Goal: Answer question/provide support: Share knowledge or assist other users

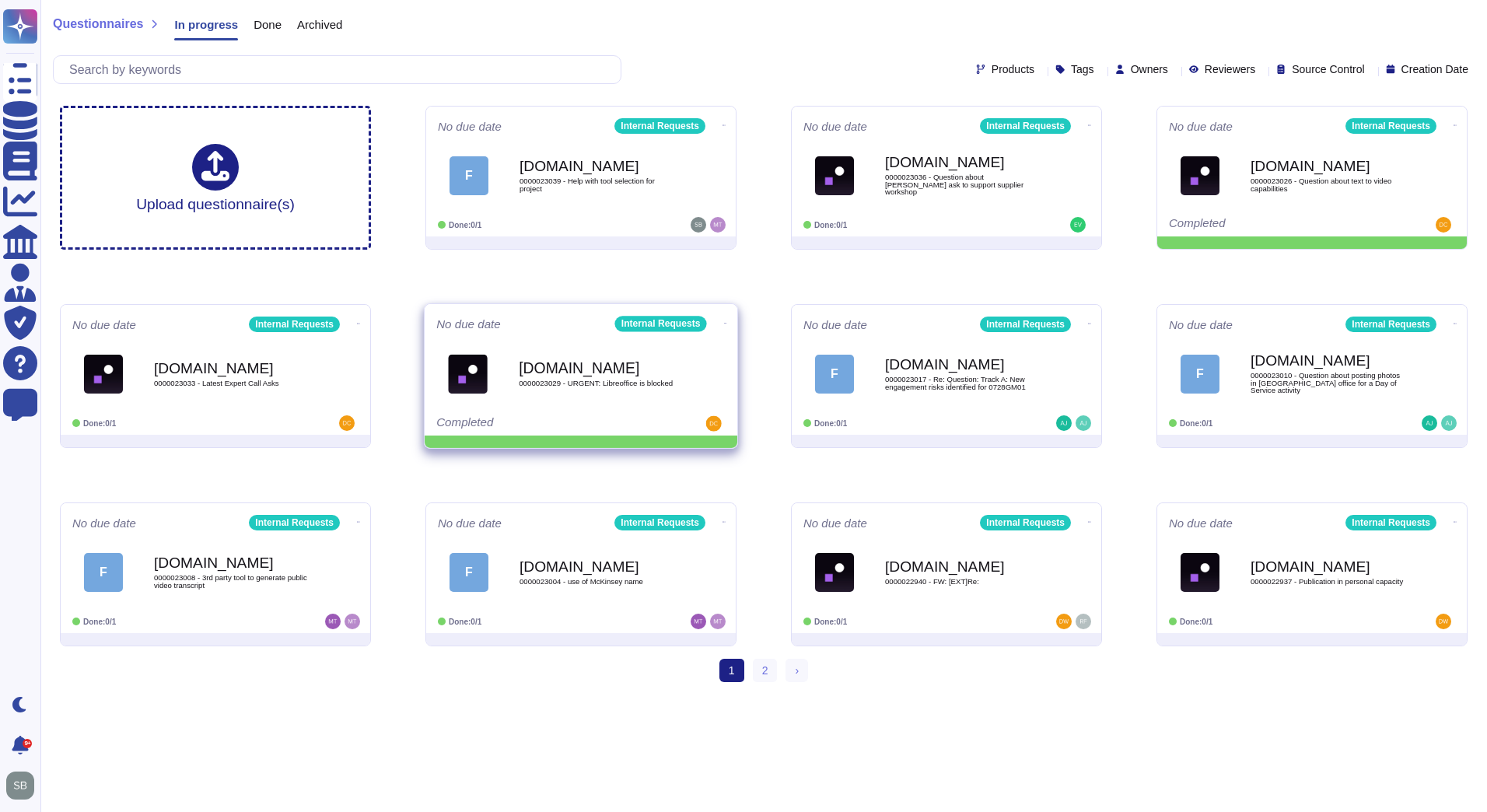
click at [723, 315] on span at bounding box center [725, 321] width 6 height 16
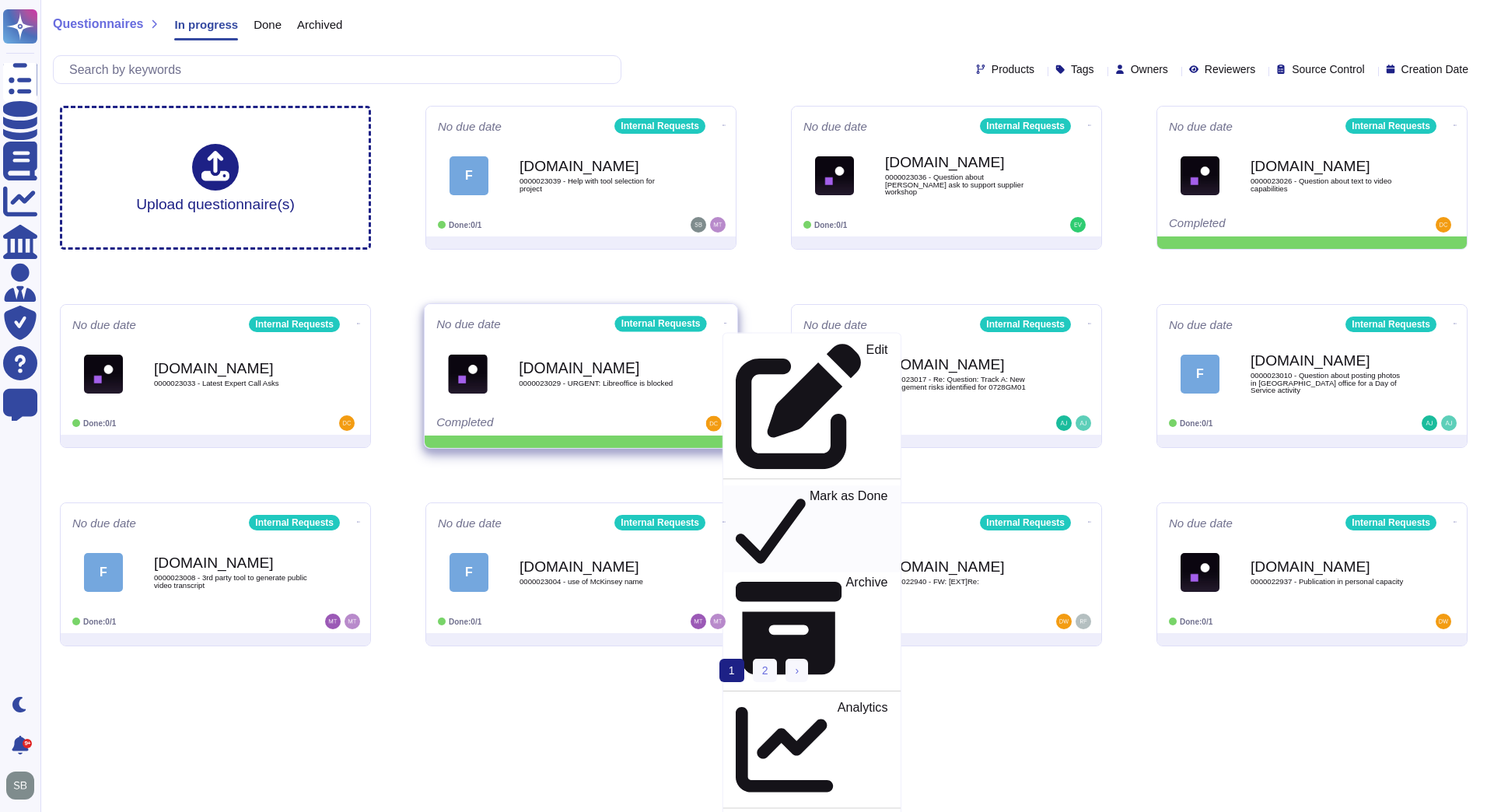
click at [809, 489] on p "Mark as Done" at bounding box center [848, 528] width 79 height 79
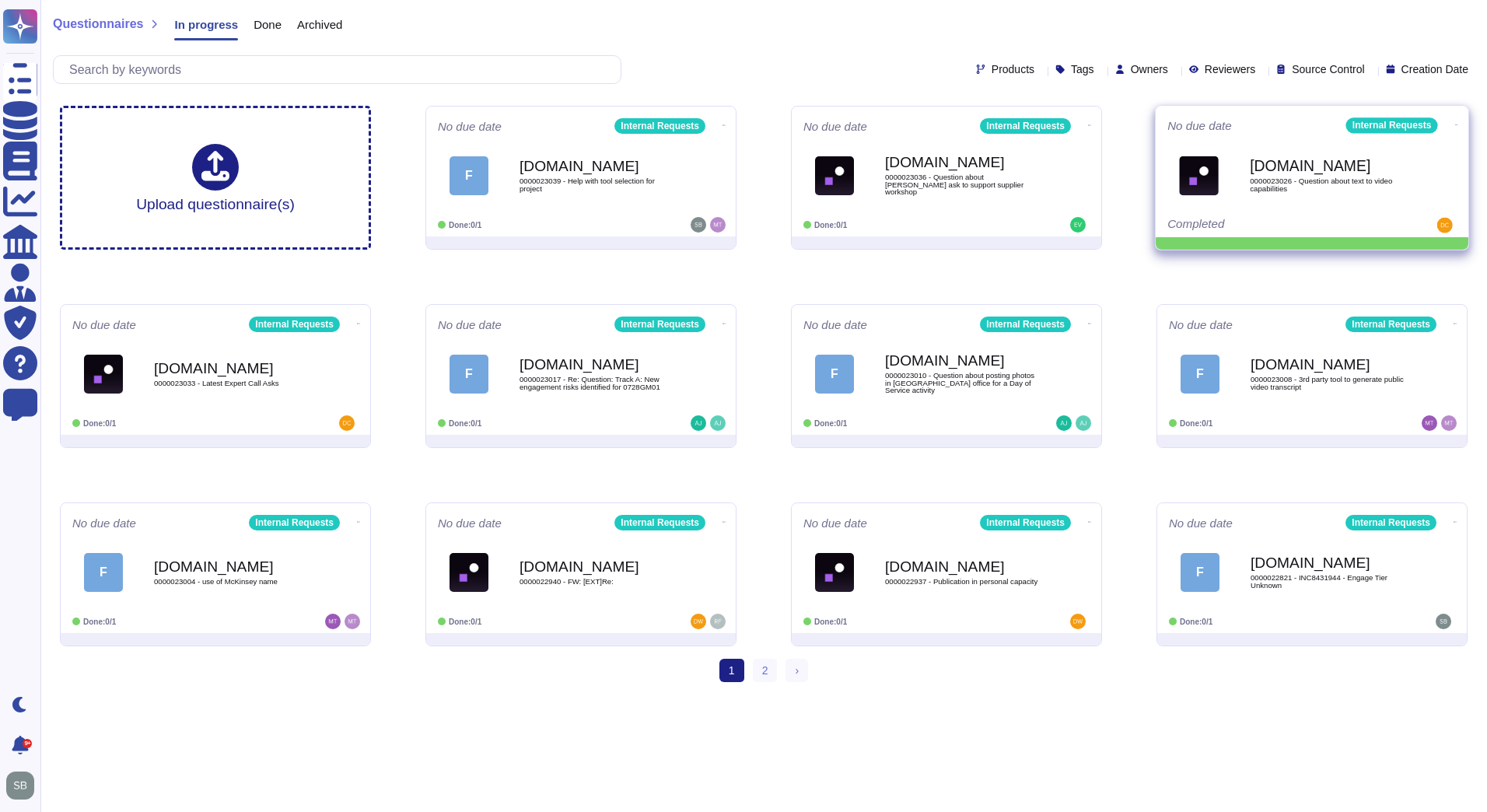
click at [1455, 123] on icon at bounding box center [1457, 125] width 3 height 3
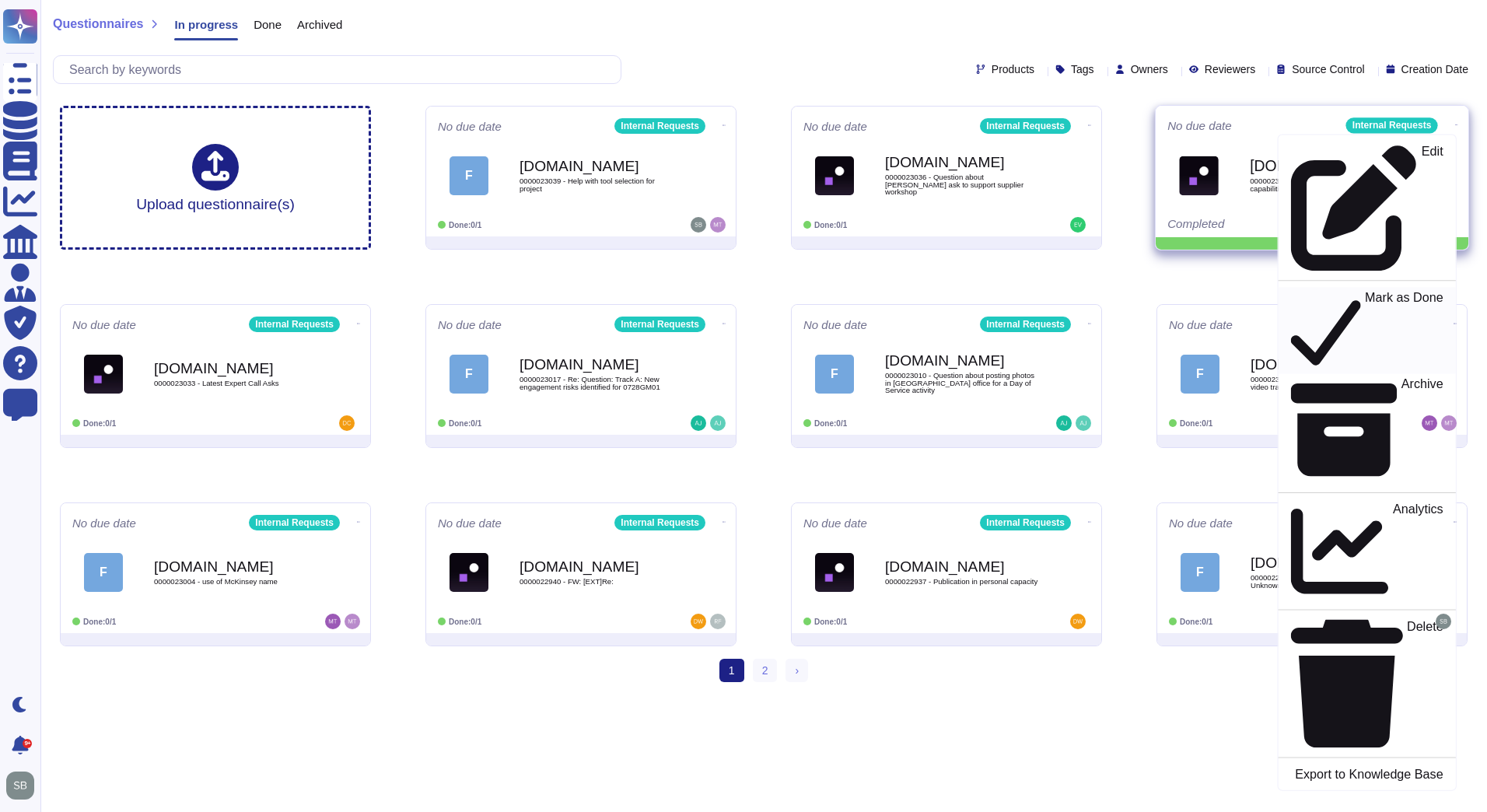
click at [1387, 290] on div "Mark as Done" at bounding box center [1366, 330] width 152 height 80
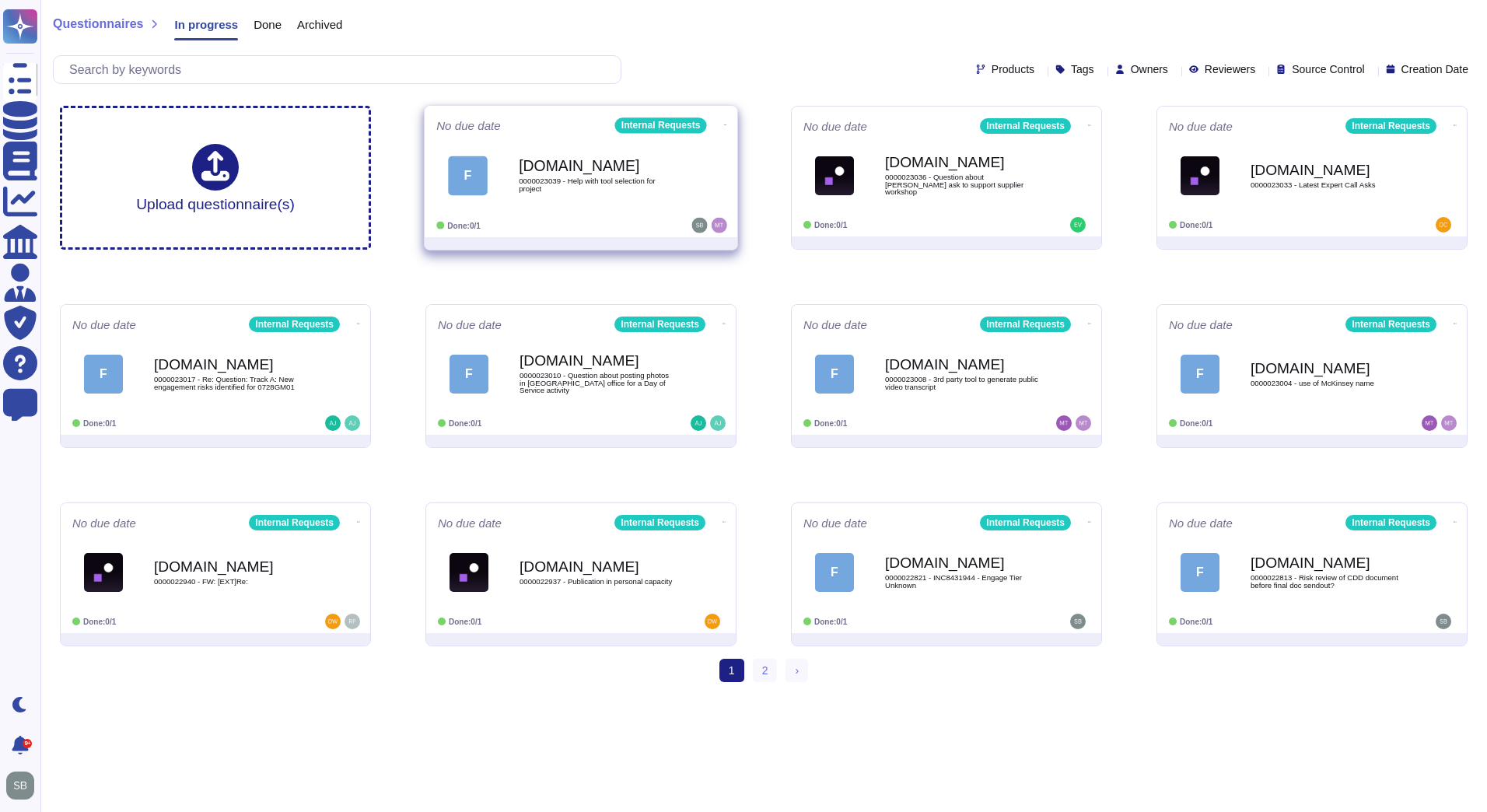
click at [583, 204] on div "Force.com 0000023039 - Help with tool selection for project" at bounding box center [597, 175] width 157 height 63
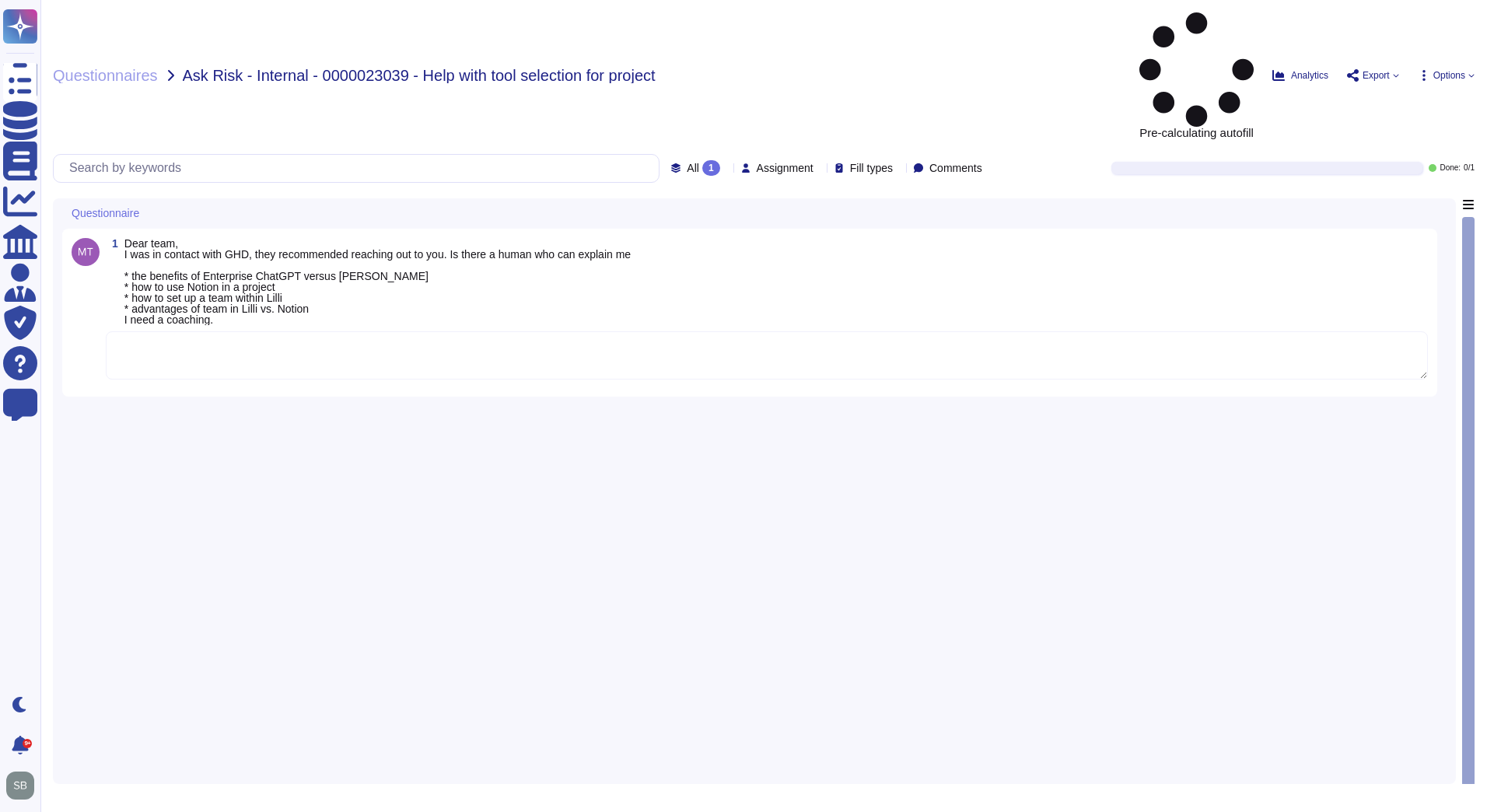
click at [285, 371] on div "1 Dear team, I was in contact with GHD, they recommended reaching out to you. I…" at bounding box center [755, 487] width 1385 height 576
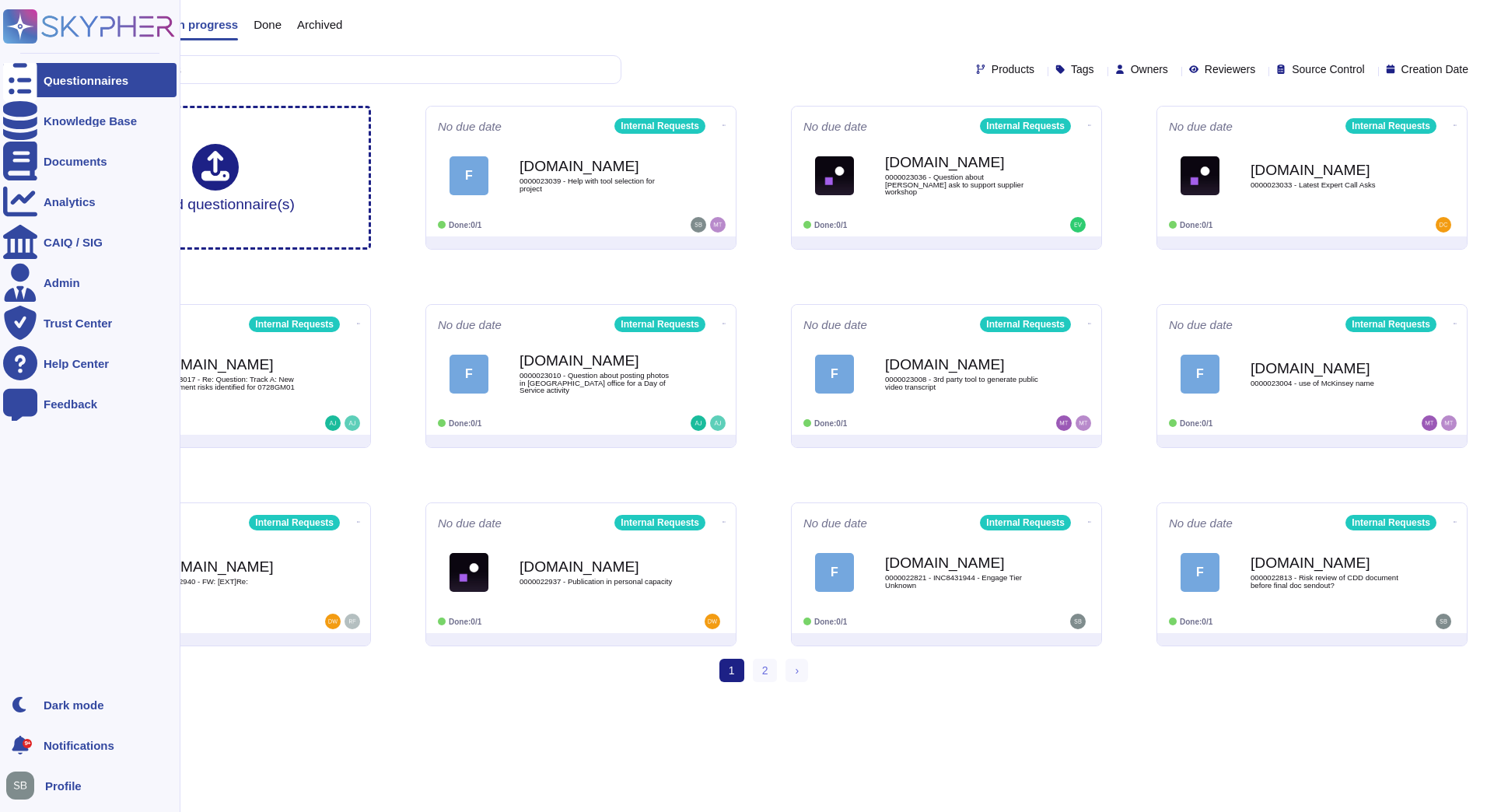
click at [49, 75] on div "Questionnaires" at bounding box center [86, 80] width 85 height 11
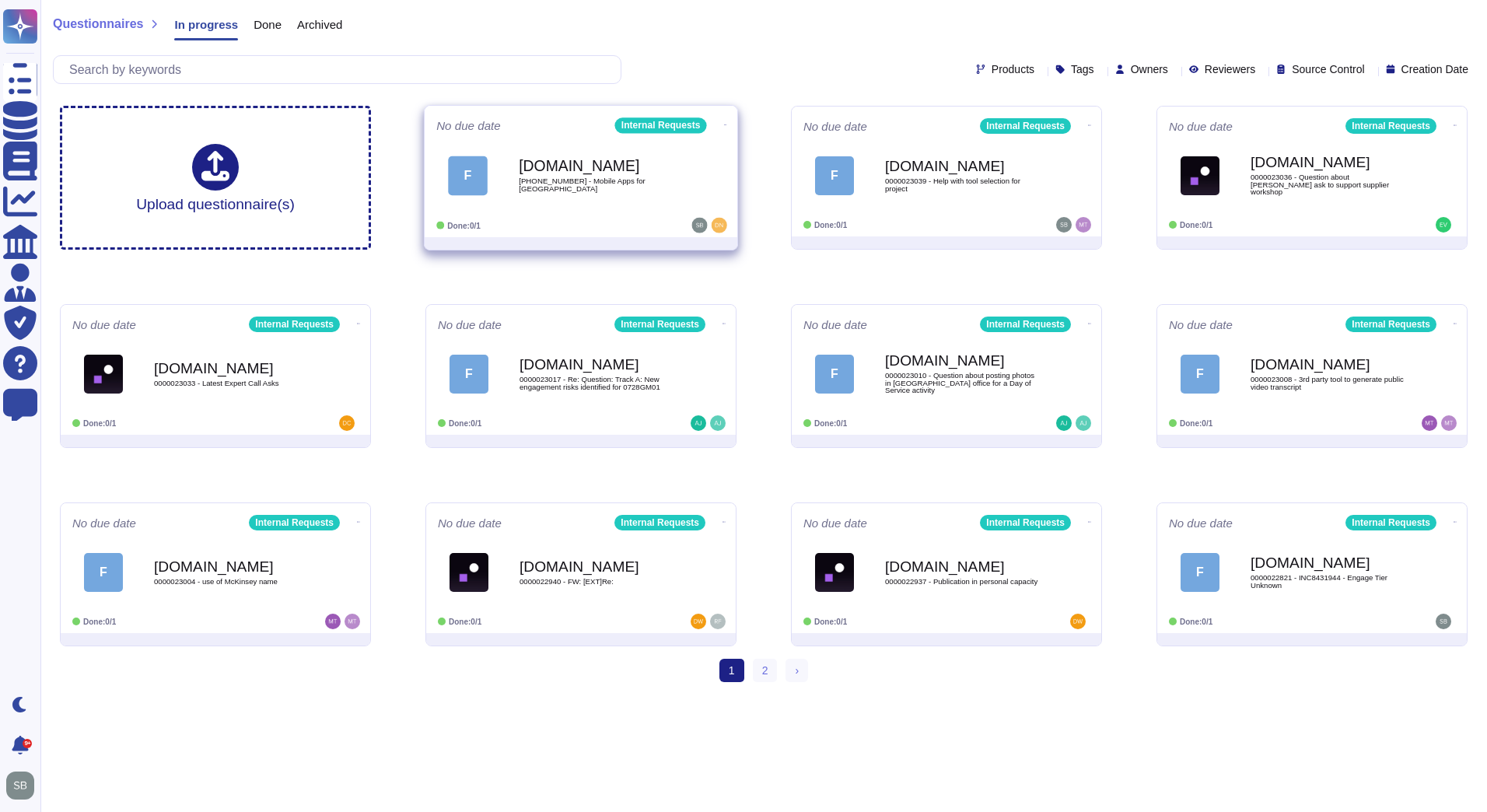
click at [611, 200] on div "Force.com 0000023041 - Mobile Apps for China" at bounding box center [597, 175] width 157 height 63
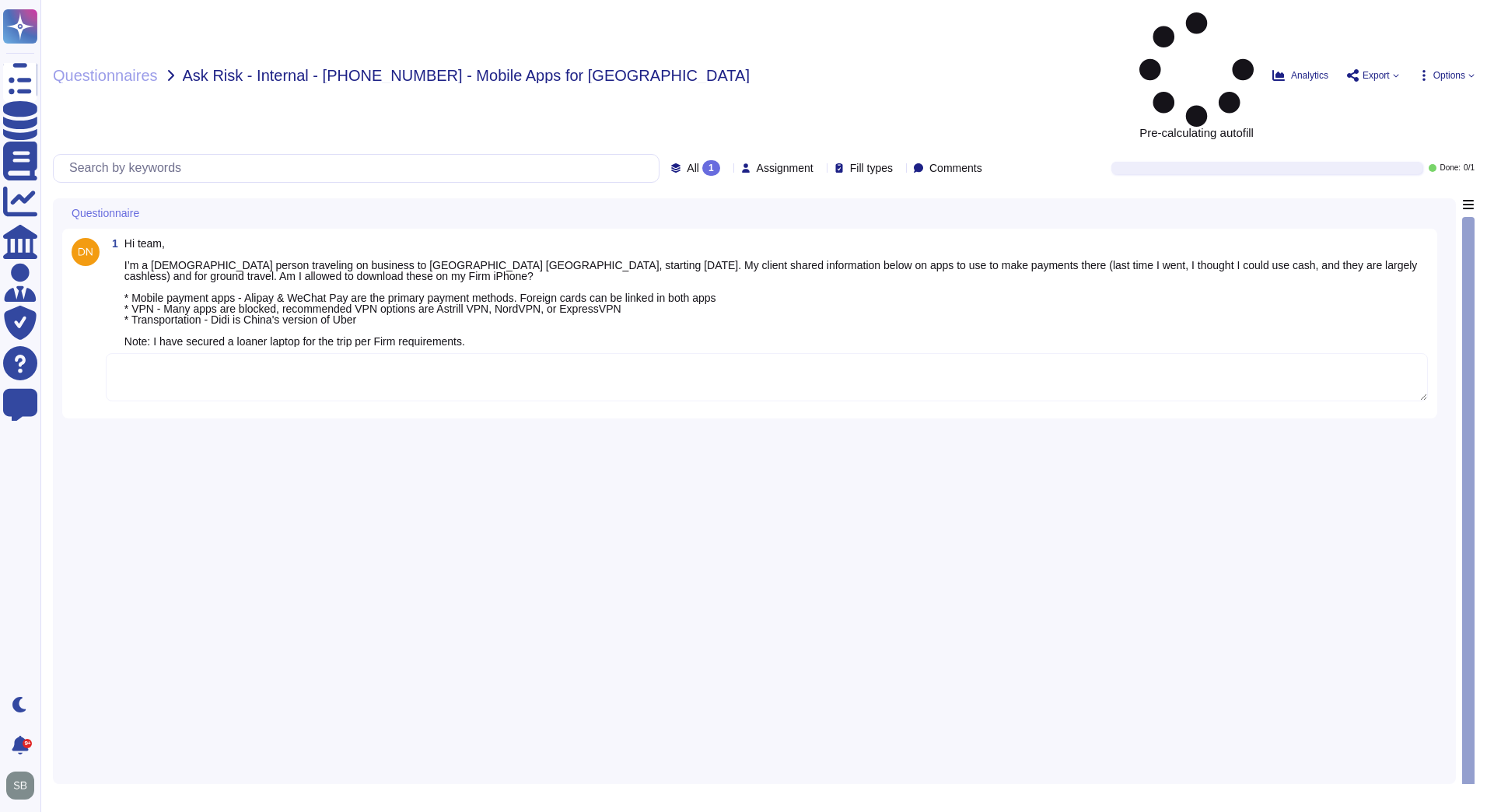
click at [368, 410] on div "1 Hi team, I’m a US person traveling on business to Xiamen China, starting Satu…" at bounding box center [755, 487] width 1385 height 576
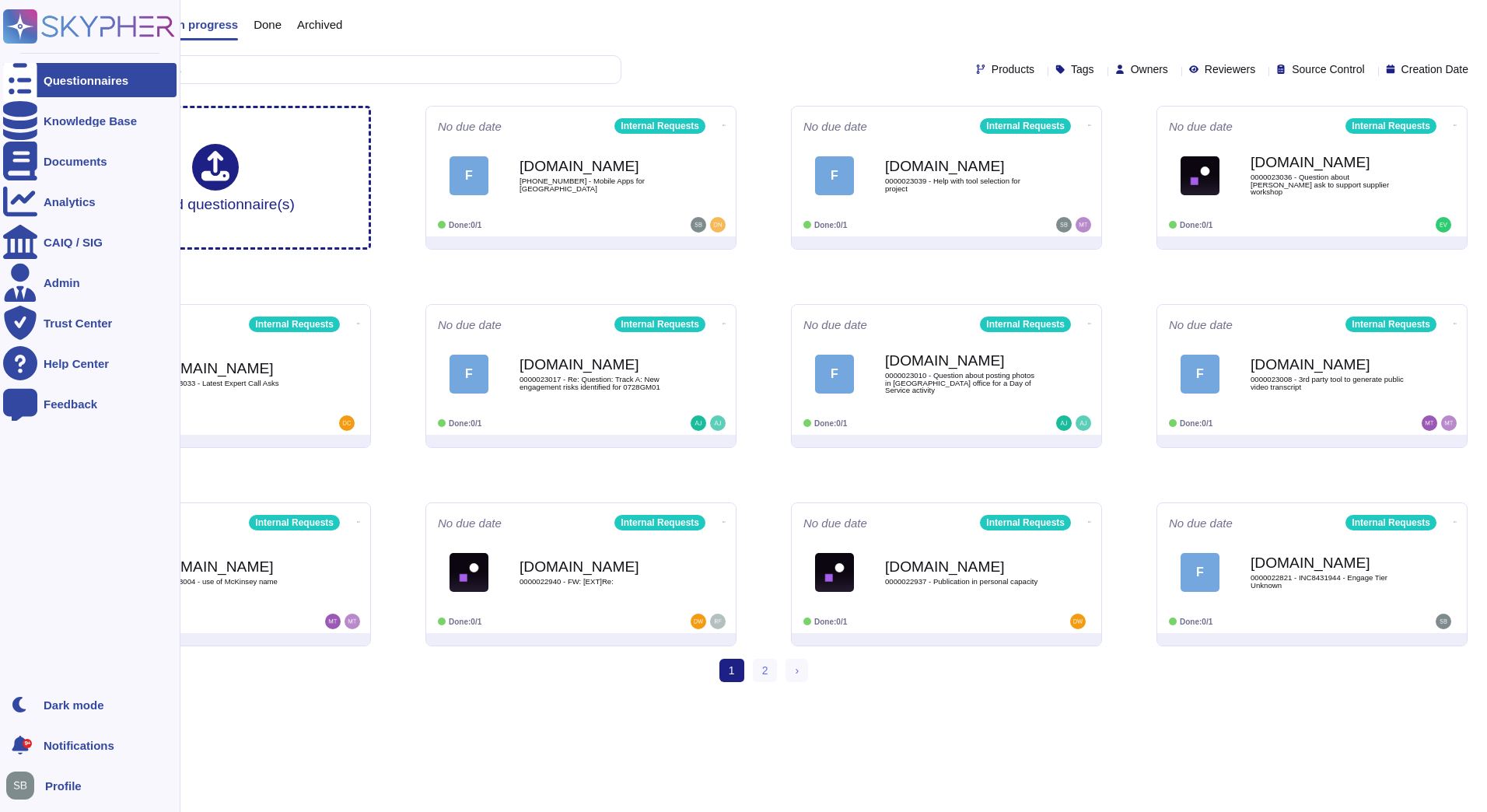
drag, startPoint x: 25, startPoint y: 69, endPoint x: 40, endPoint y: 76, distance: 16.6
click at [25, 69] on div at bounding box center [20, 80] width 34 height 34
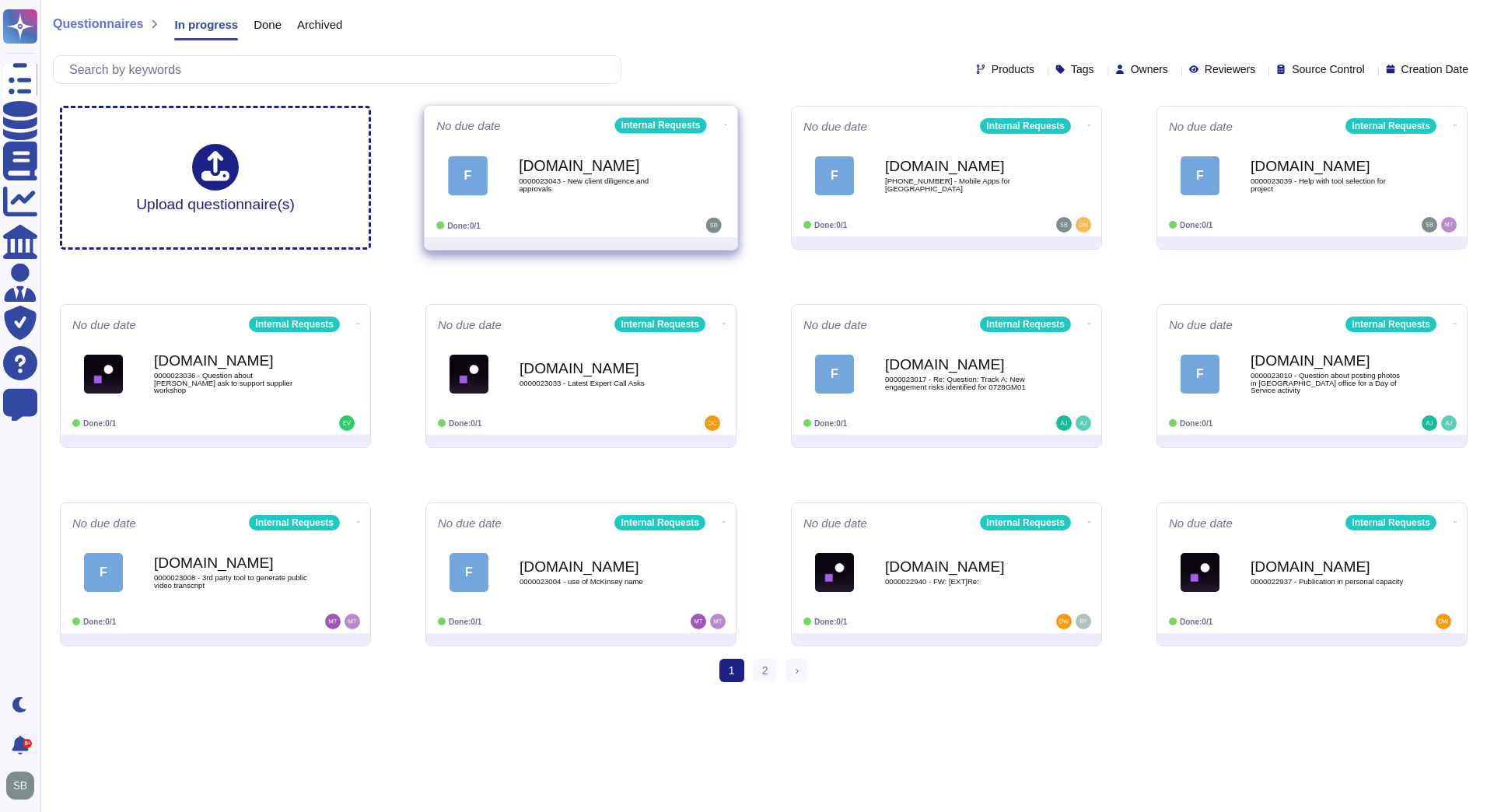
click at [572, 185] on span "0000023043 - New client diligence and approvals" at bounding box center [597, 184] width 157 height 15
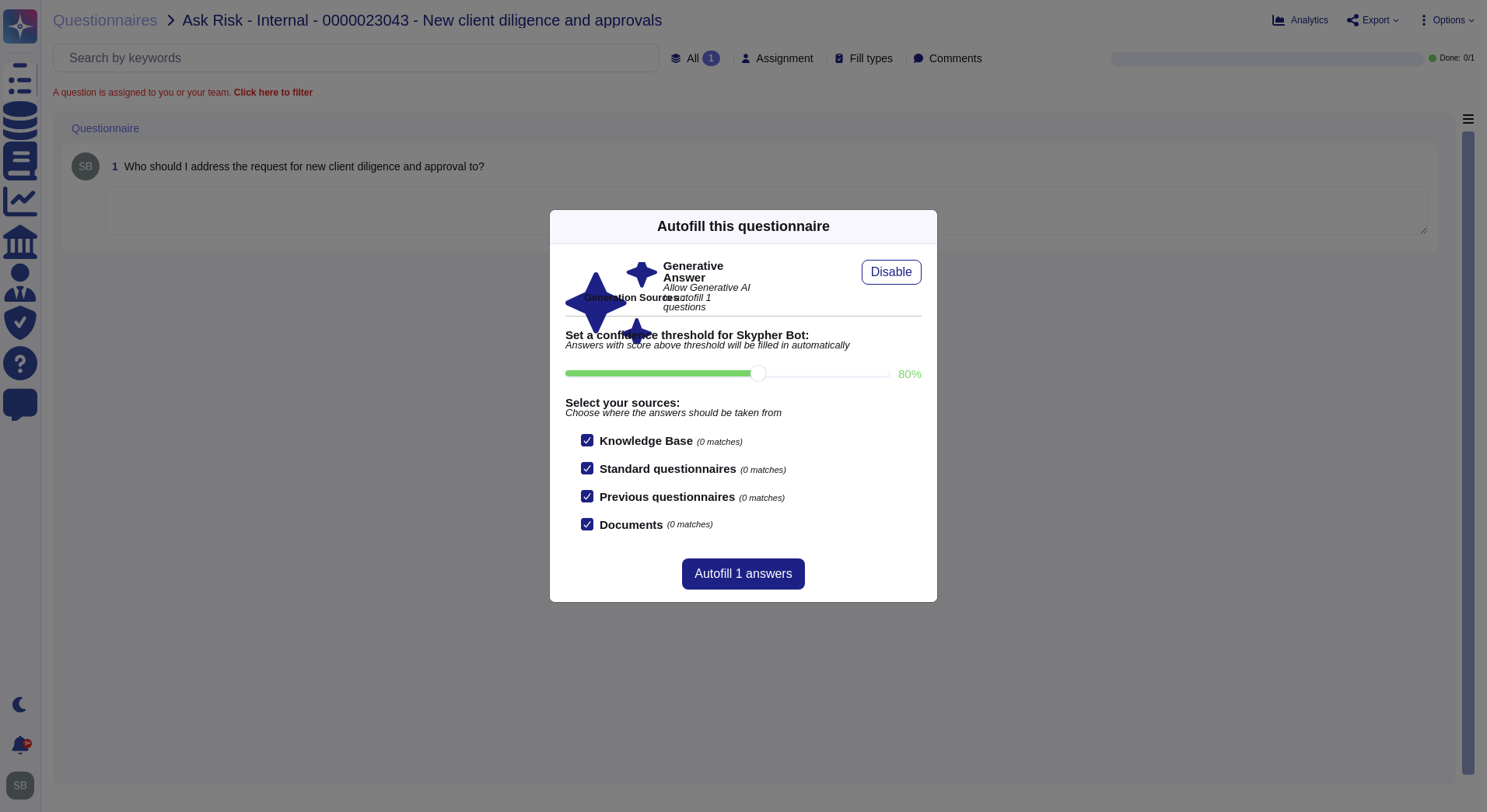
drag, startPoint x: 403, startPoint y: 439, endPoint x: 390, endPoint y: 435, distance: 13.6
click at [403, 434] on div "Autofill this questionnaire Generative Answer Allow Generative AI to autofill 1…" at bounding box center [744, 406] width 1487 height 812
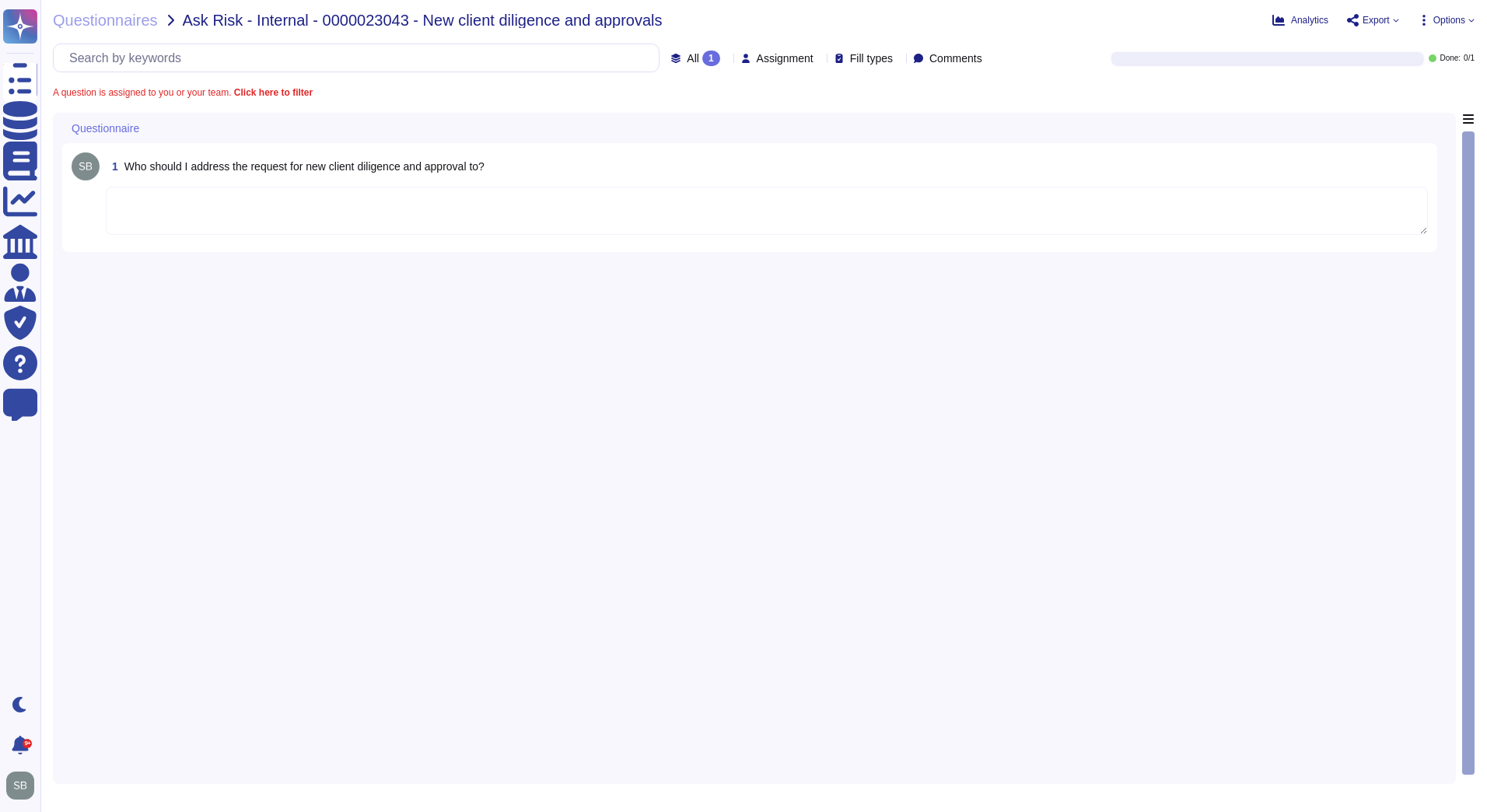
click at [507, 203] on textarea at bounding box center [767, 211] width 1322 height 49
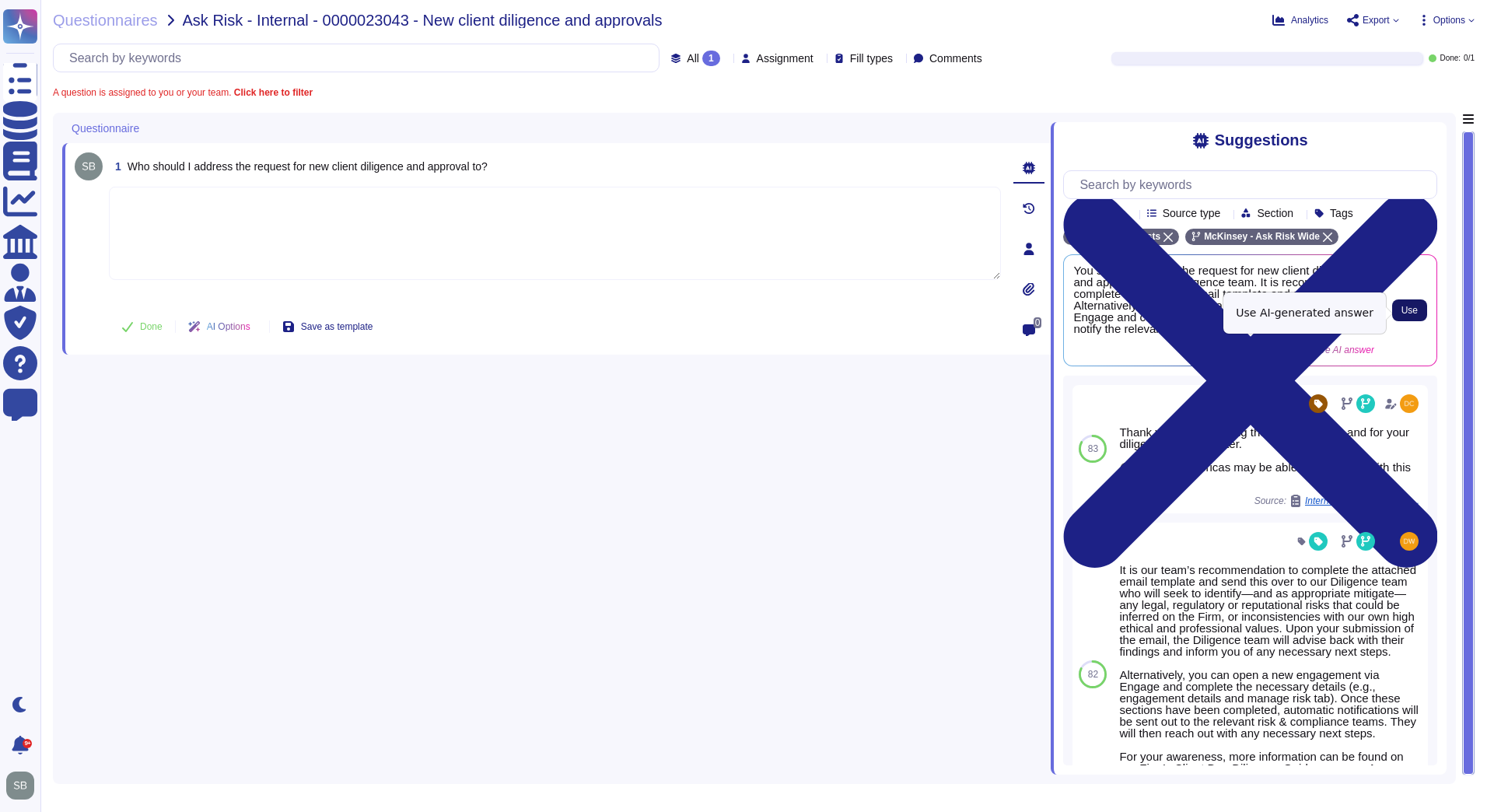
click at [1403, 311] on span "Use" at bounding box center [1409, 310] width 16 height 10
type textarea "You should address the request for new client diligence and approval to the Dil…"
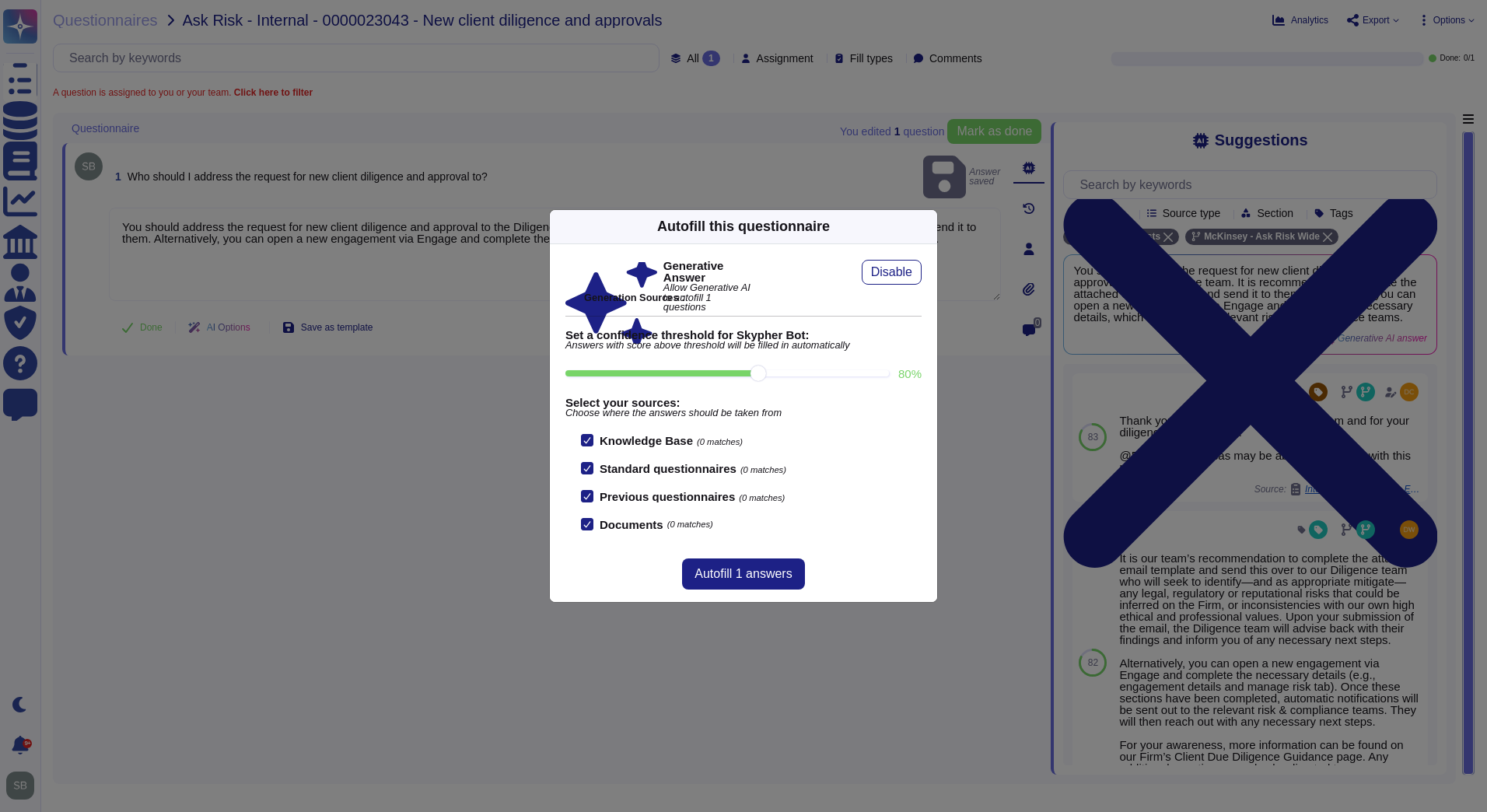
click at [416, 488] on div "Autofill this questionnaire Generative Answer Allow Generative AI to autofill 1…" at bounding box center [744, 406] width 1487 height 812
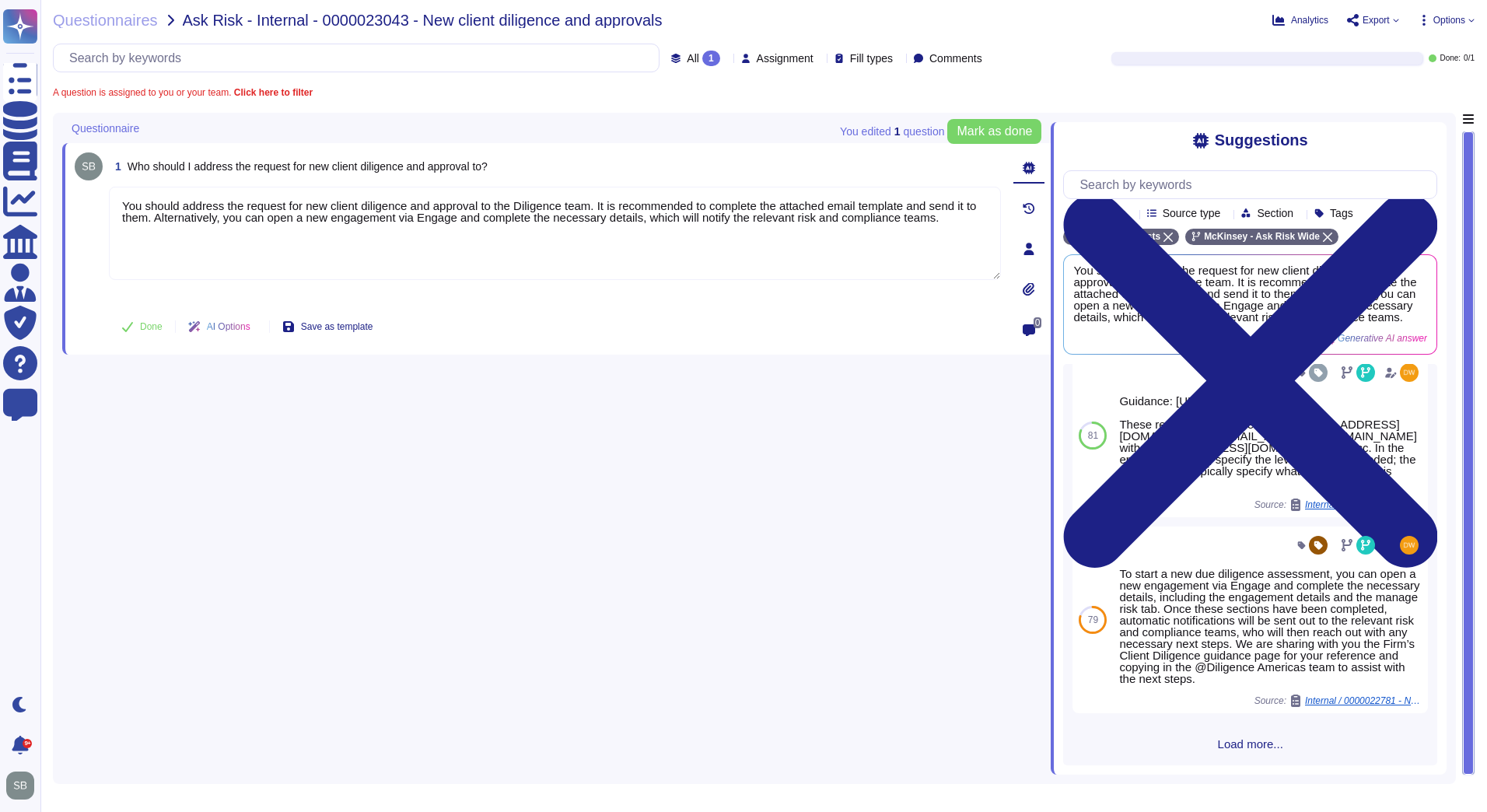
scroll to position [649, 0]
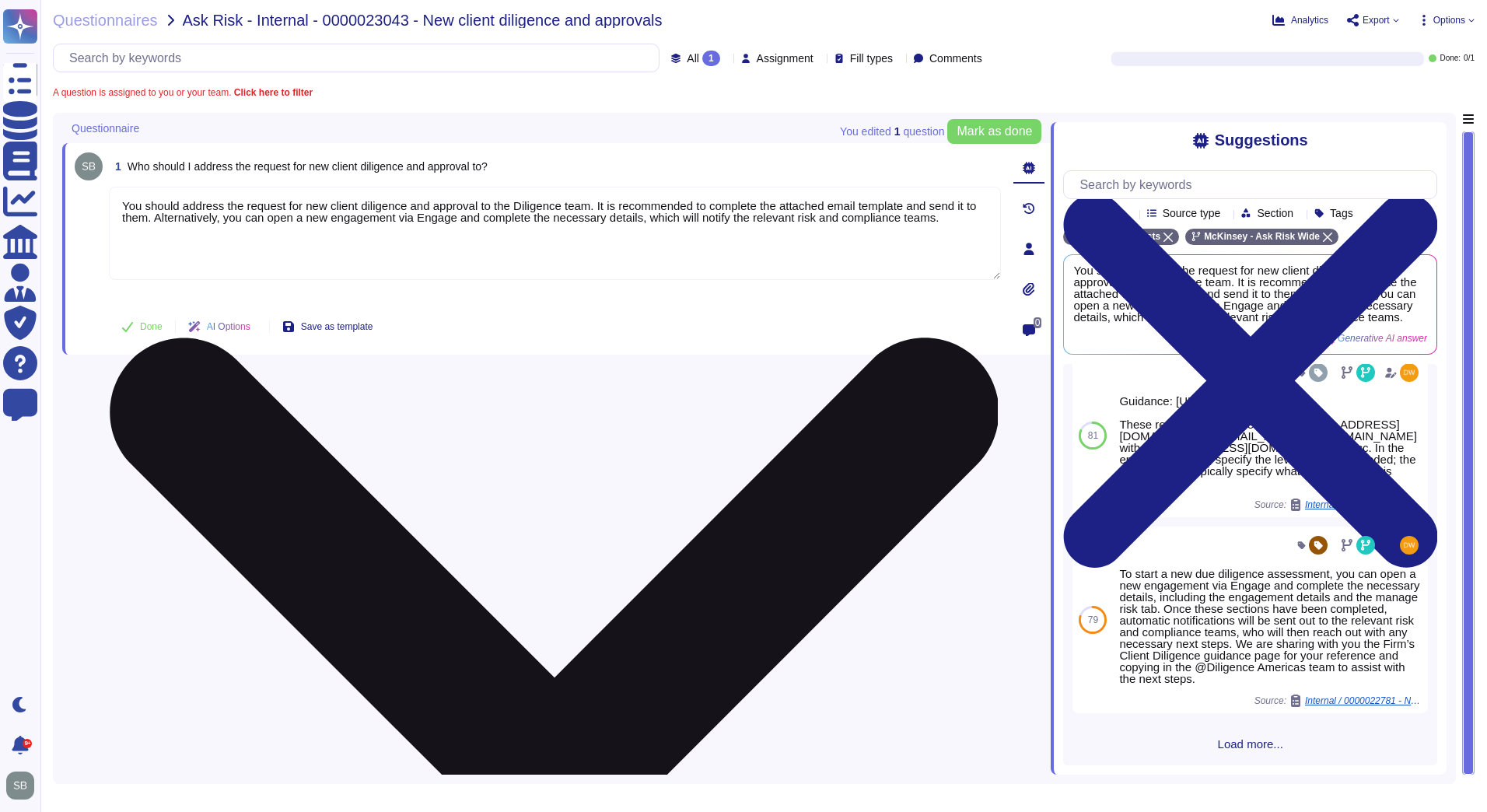
click at [246, 251] on textarea "You should address the request for new client diligence and approval to the Dil…" at bounding box center [554, 233] width 892 height 94
click at [991, 193] on icon at bounding box center [553, 783] width 889 height 1186
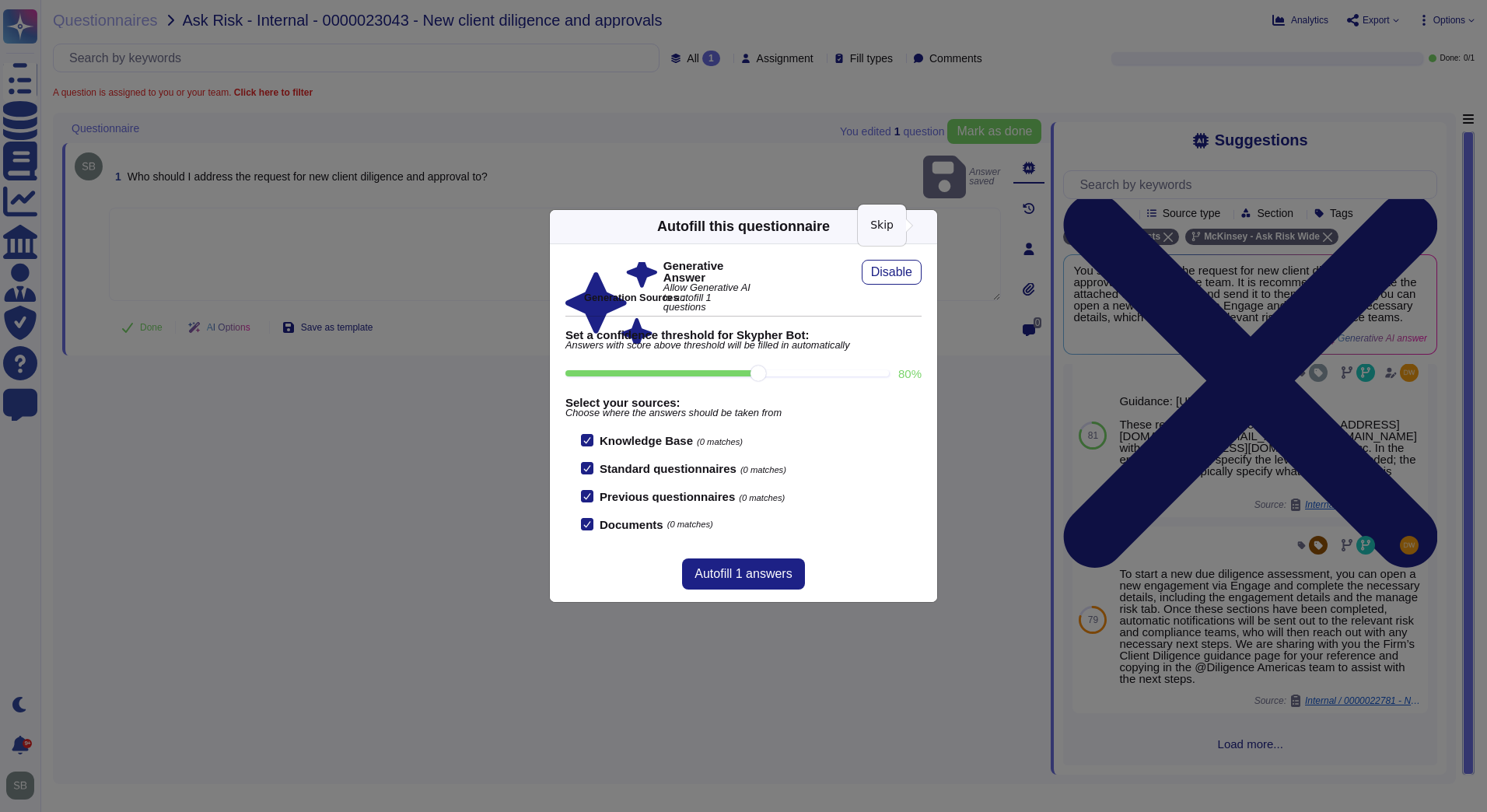
click at [927, 226] on icon at bounding box center [927, 226] width 0 height 0
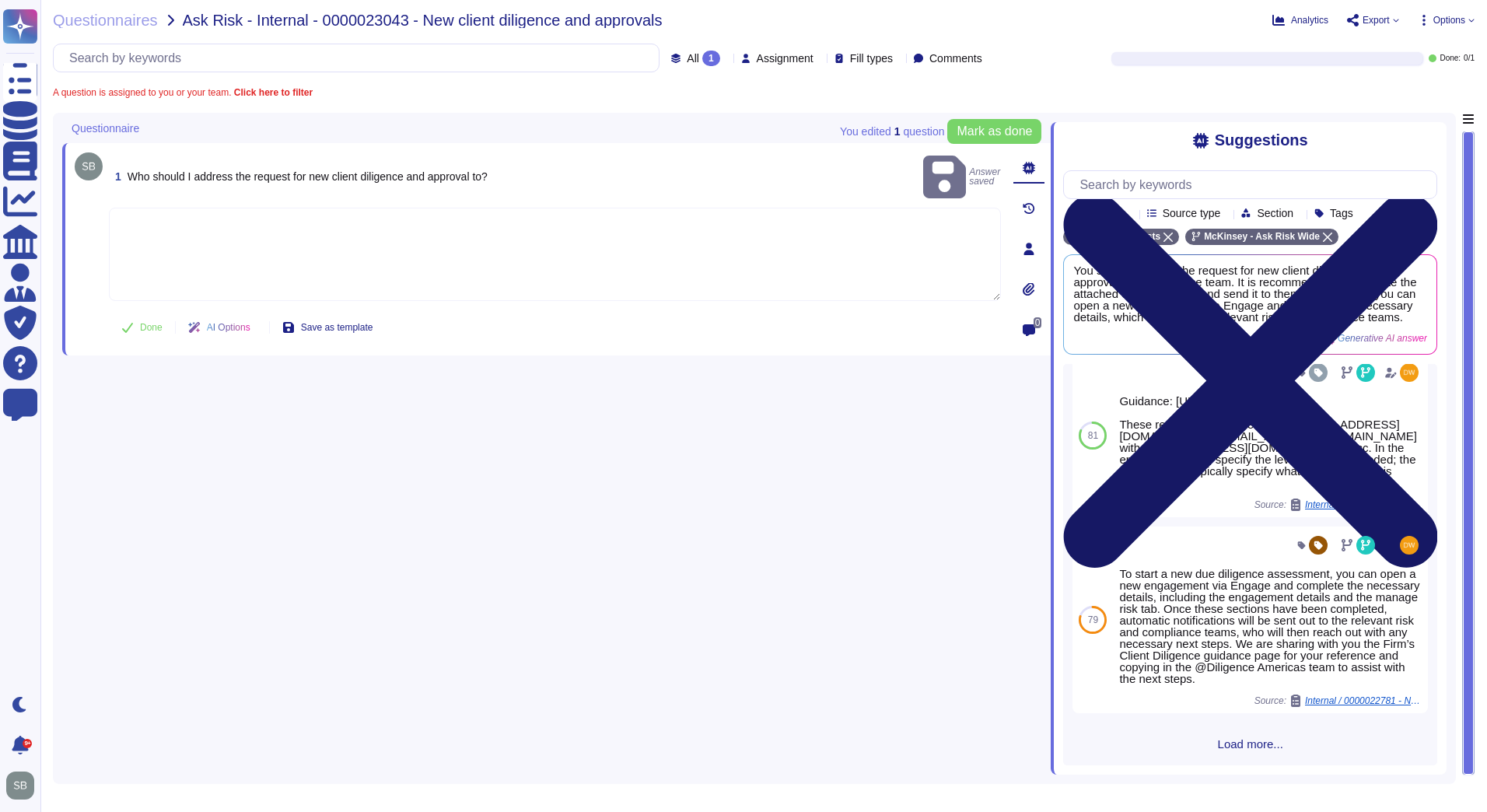
click at [1430, 133] on icon at bounding box center [1249, 380] width 374 height 499
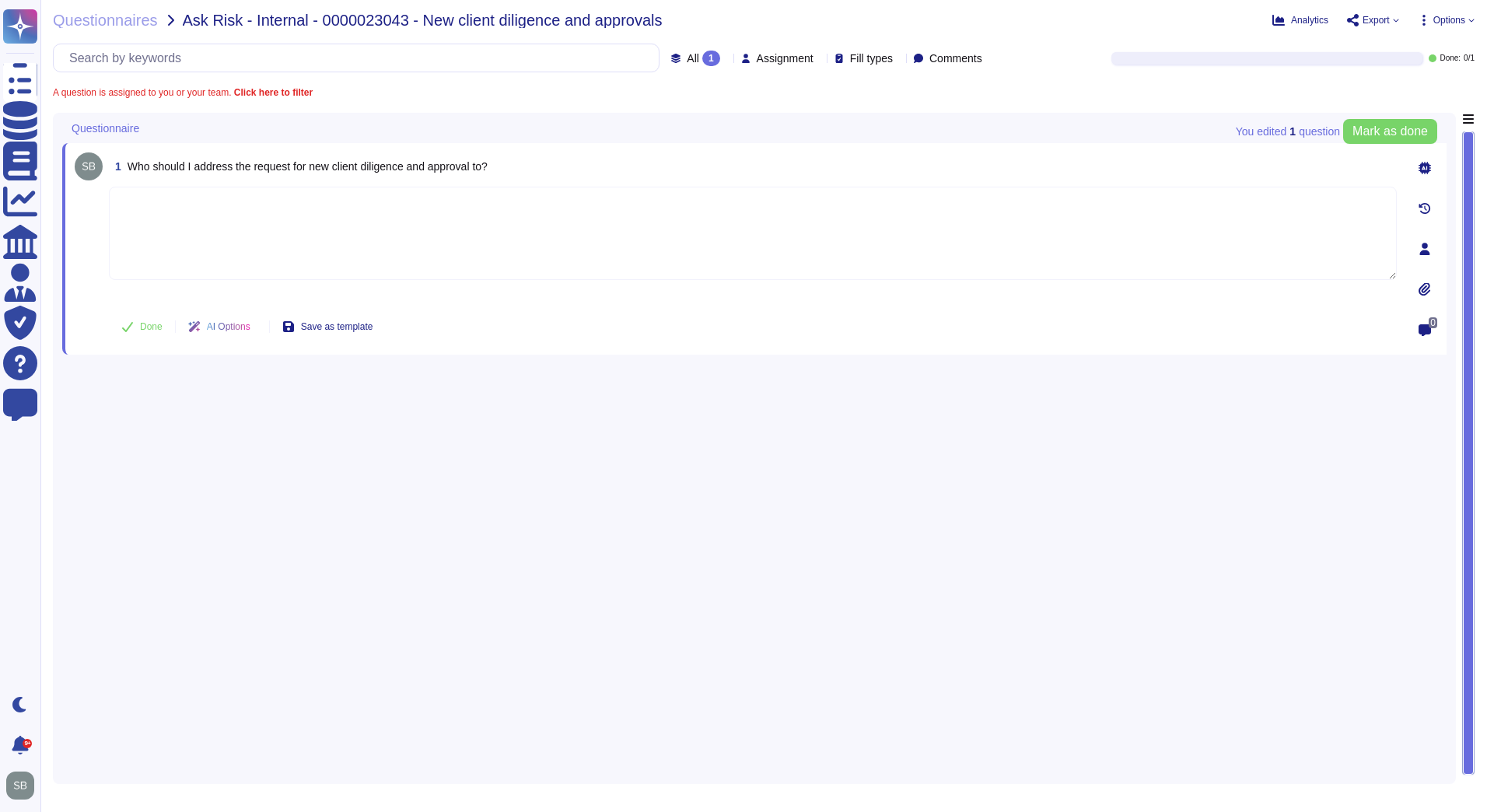
click at [429, 482] on div "1 Who should I address the request for new client diligence and approval to? Do…" at bounding box center [755, 443] width 1385 height 662
click at [476, 547] on div "1 Who should I address the request for new client diligence and approval to? Do…" at bounding box center [755, 443] width 1385 height 662
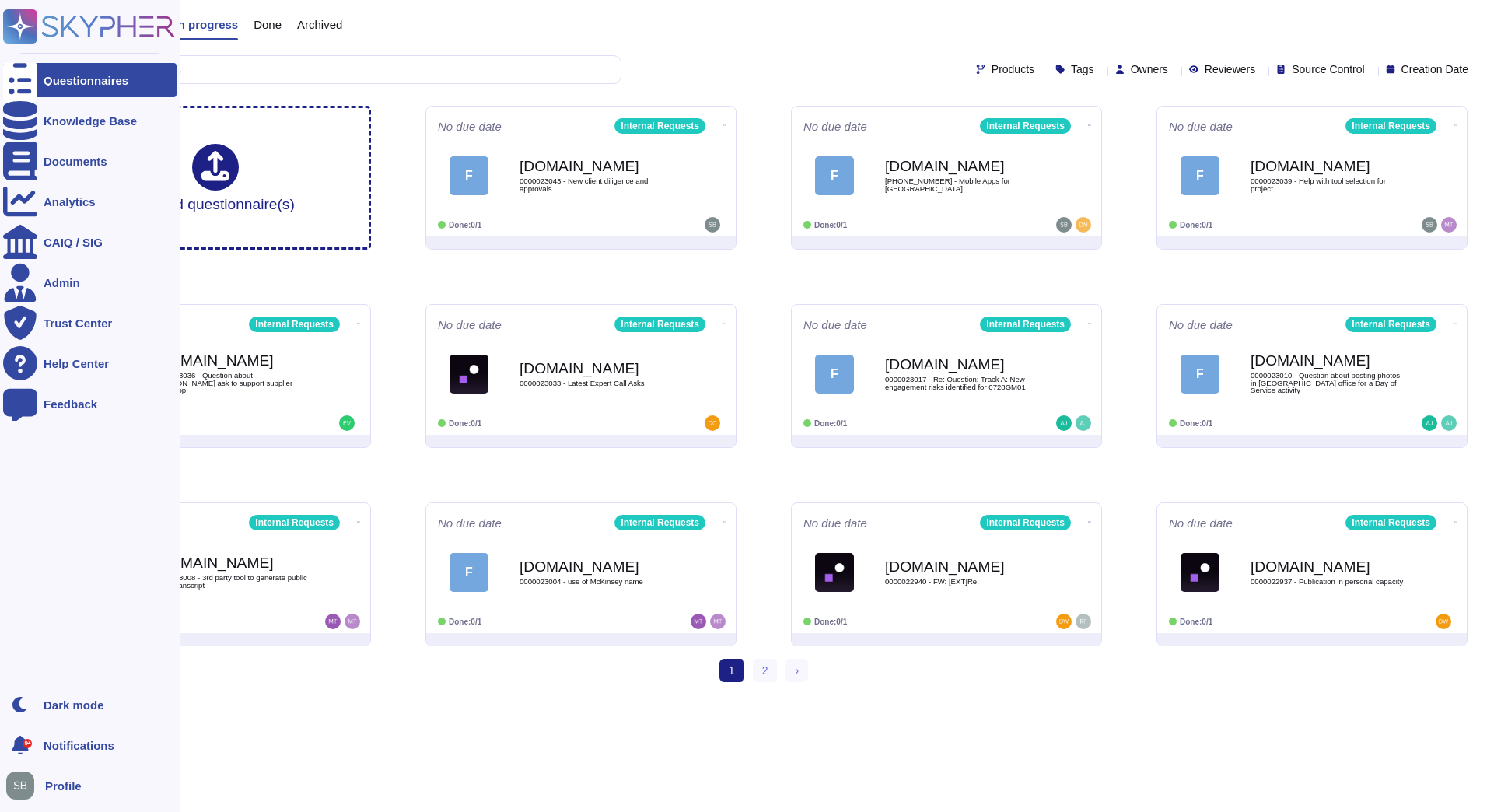
click at [25, 74] on icon at bounding box center [20, 80] width 34 height 46
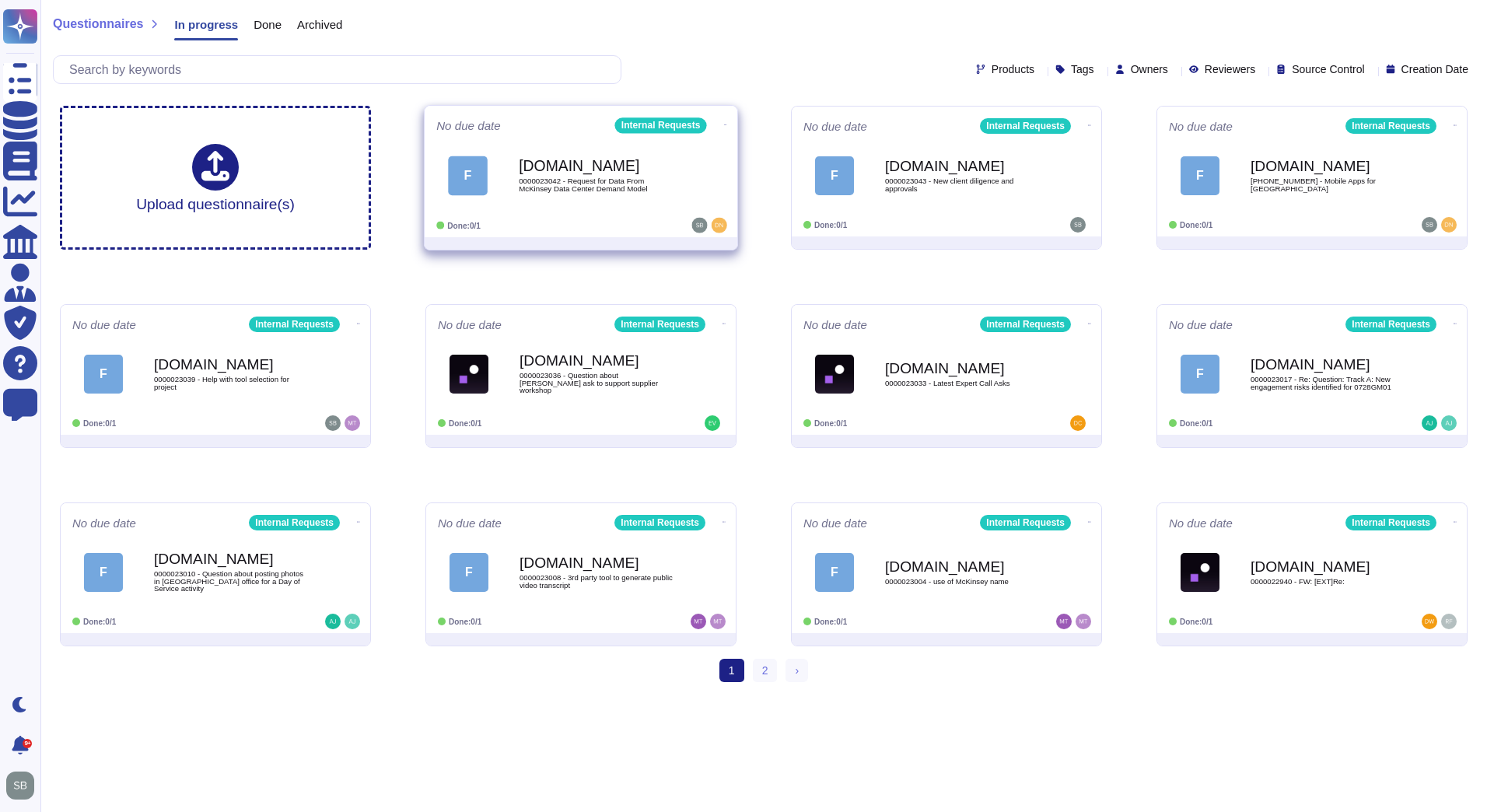
click at [531, 194] on div "Force.com 0000023042 - Request for Data From McKinsey Data Center Demand Model" at bounding box center [597, 175] width 157 height 63
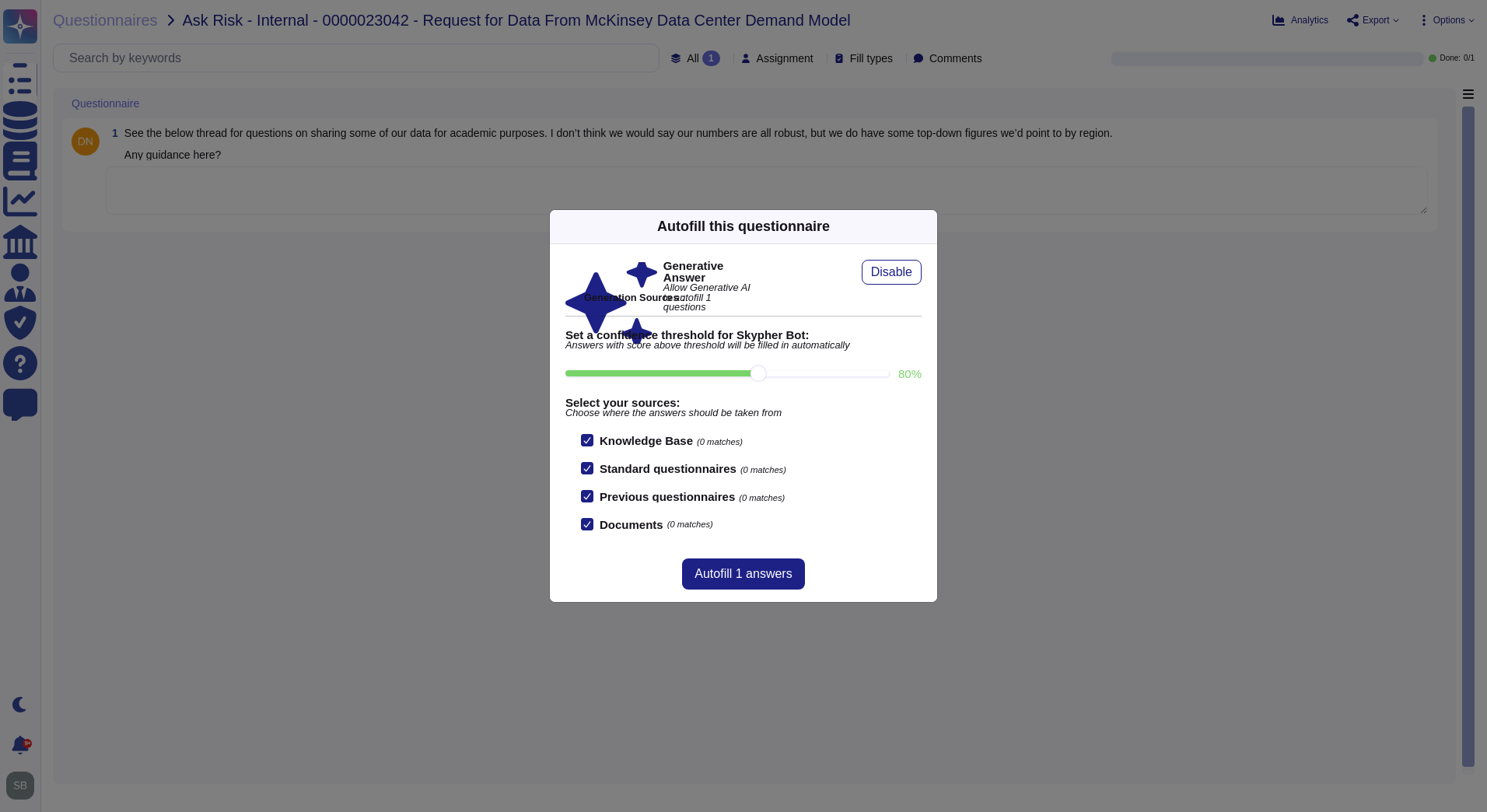
click at [927, 276] on icon at bounding box center [1077, 425] width 298 height 298
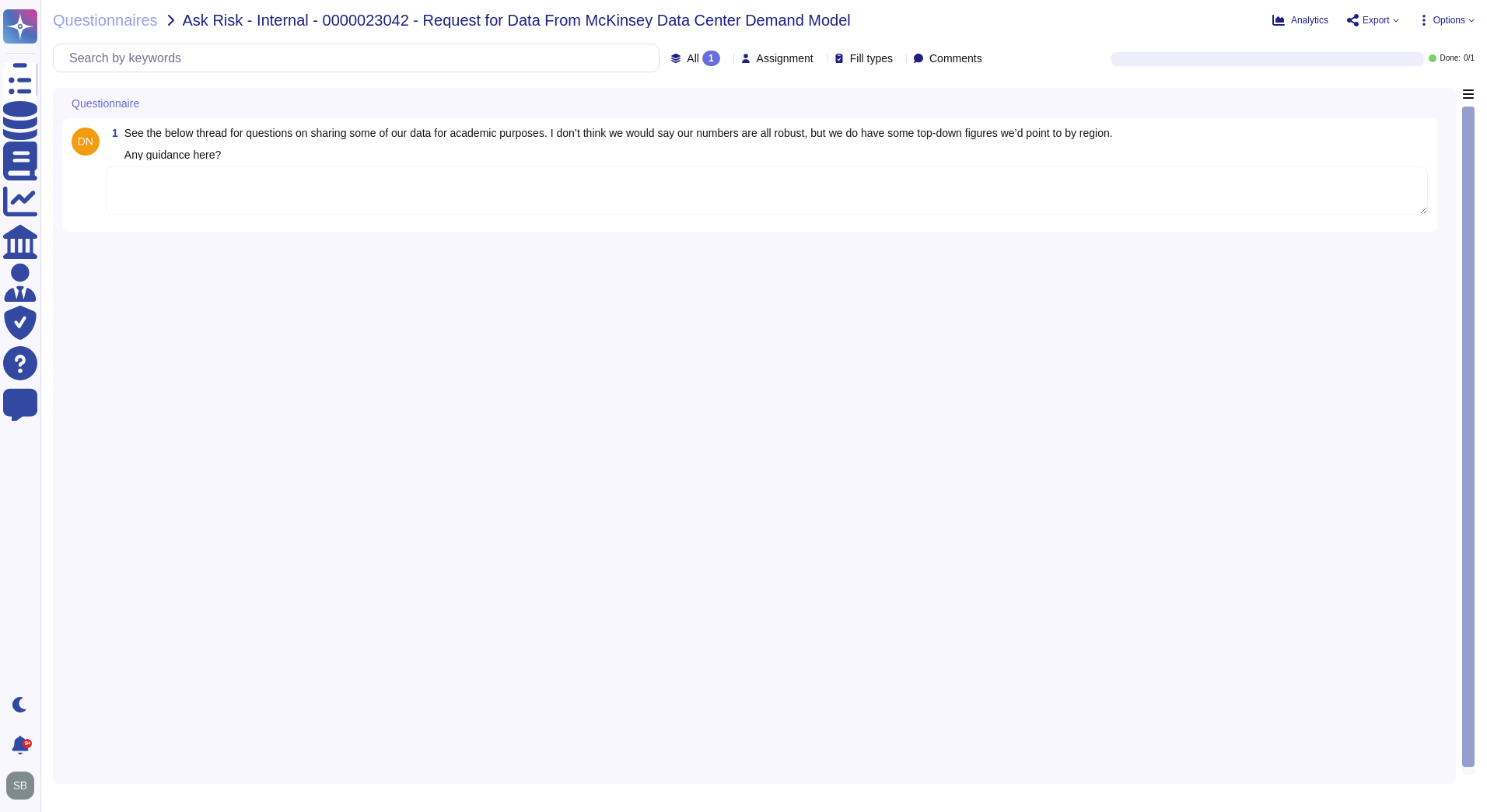
click at [947, 326] on div "1 See the below thread for questions on sharing some of our data for academic p…" at bounding box center [755, 431] width 1385 height 687
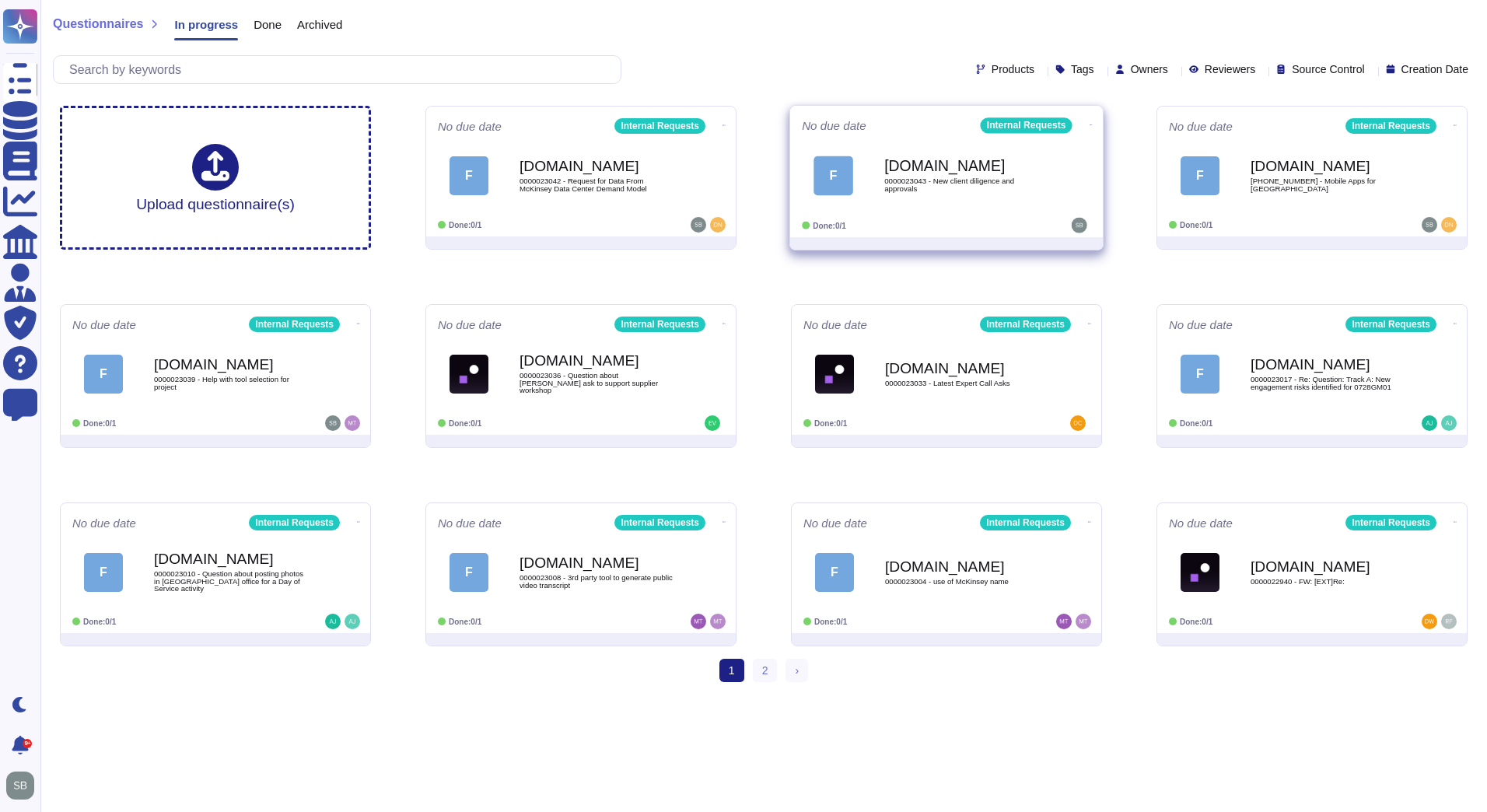
click at [1063, 192] on span "F Force.com 0000023043 - New client diligence and approvals" at bounding box center [946, 175] width 289 height 63
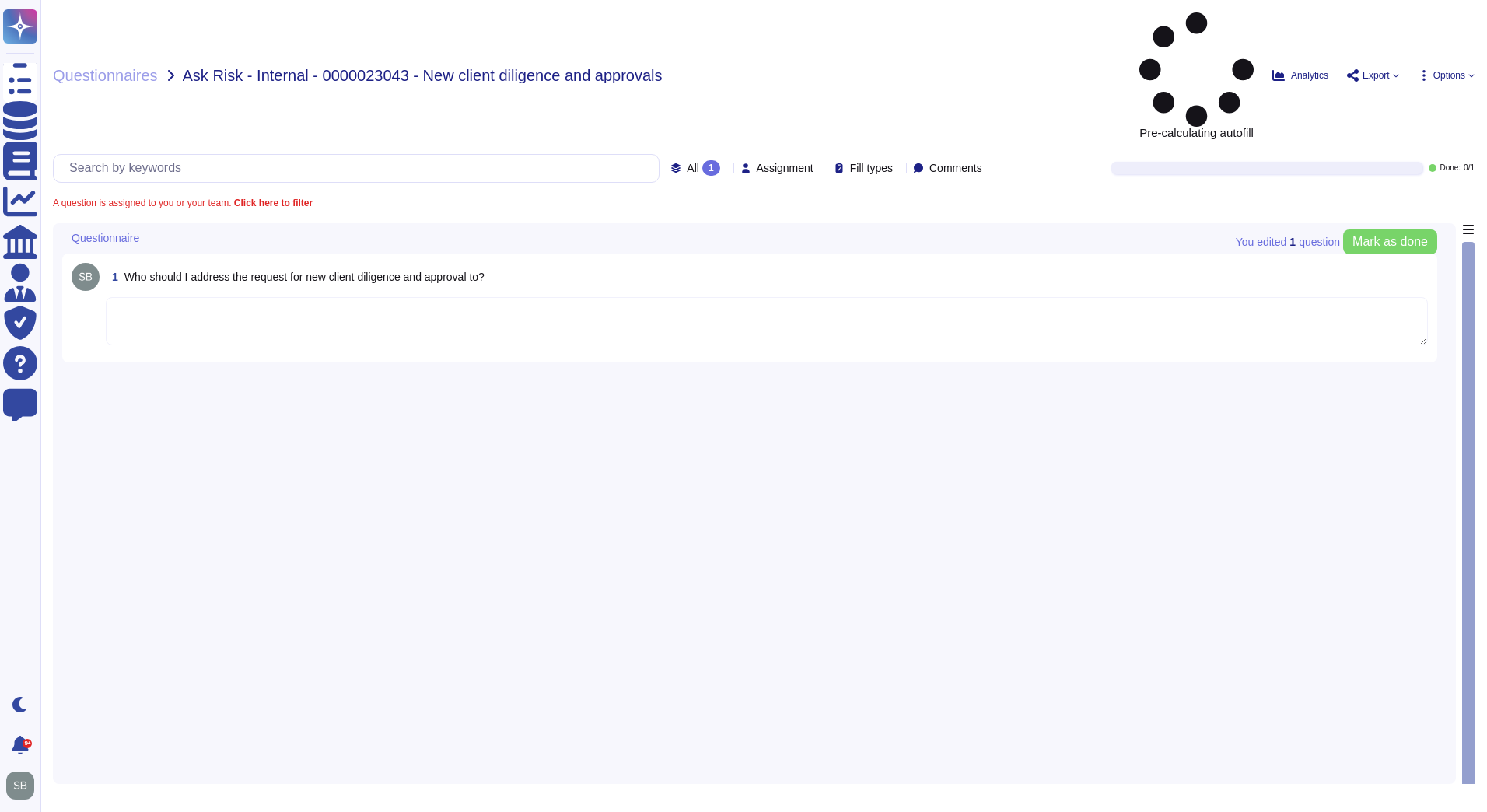
click at [278, 297] on textarea at bounding box center [767, 321] width 1322 height 49
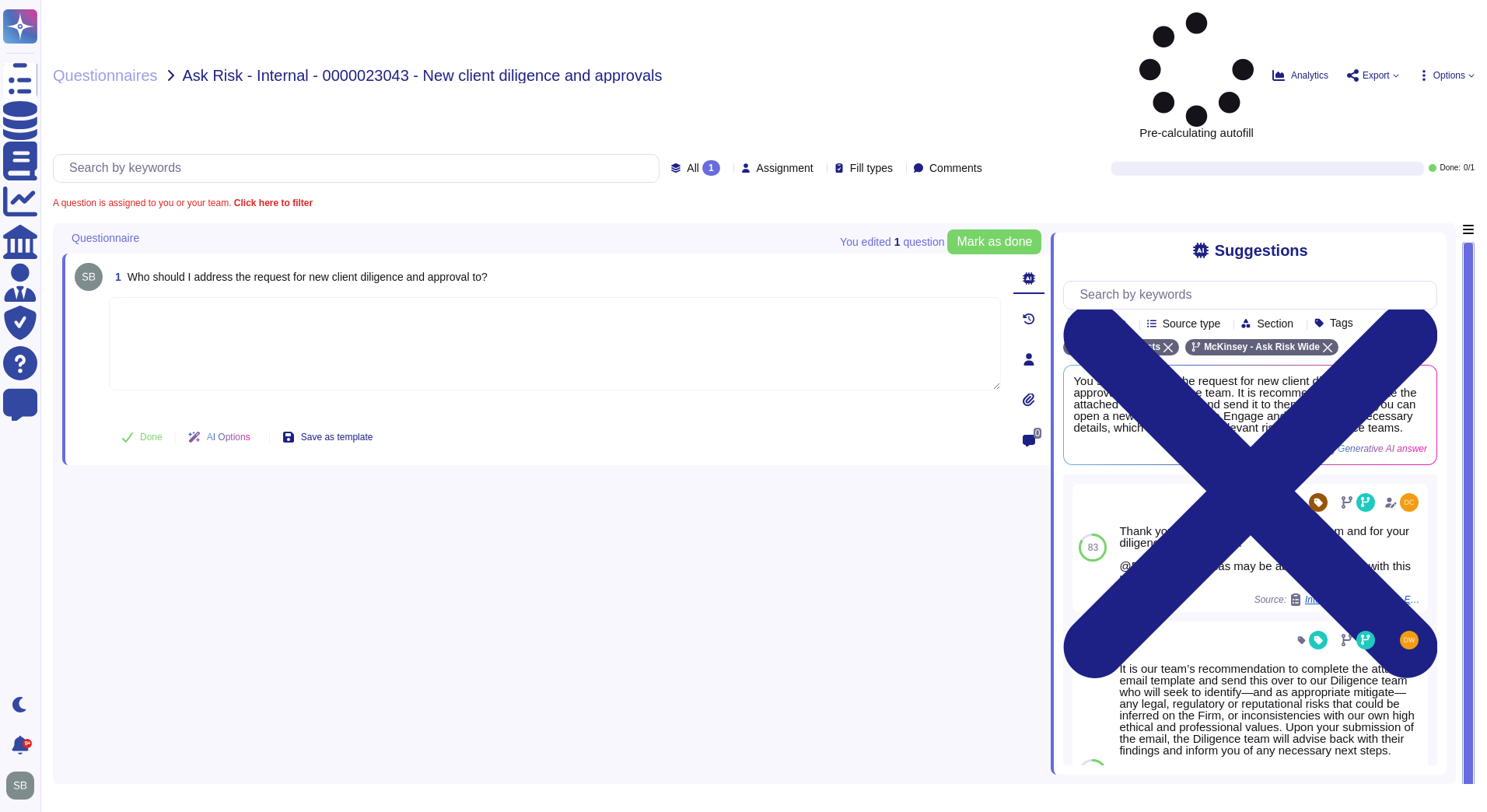
paste textarea "As a first step, please create a new entry on Engage and share the code with ou…"
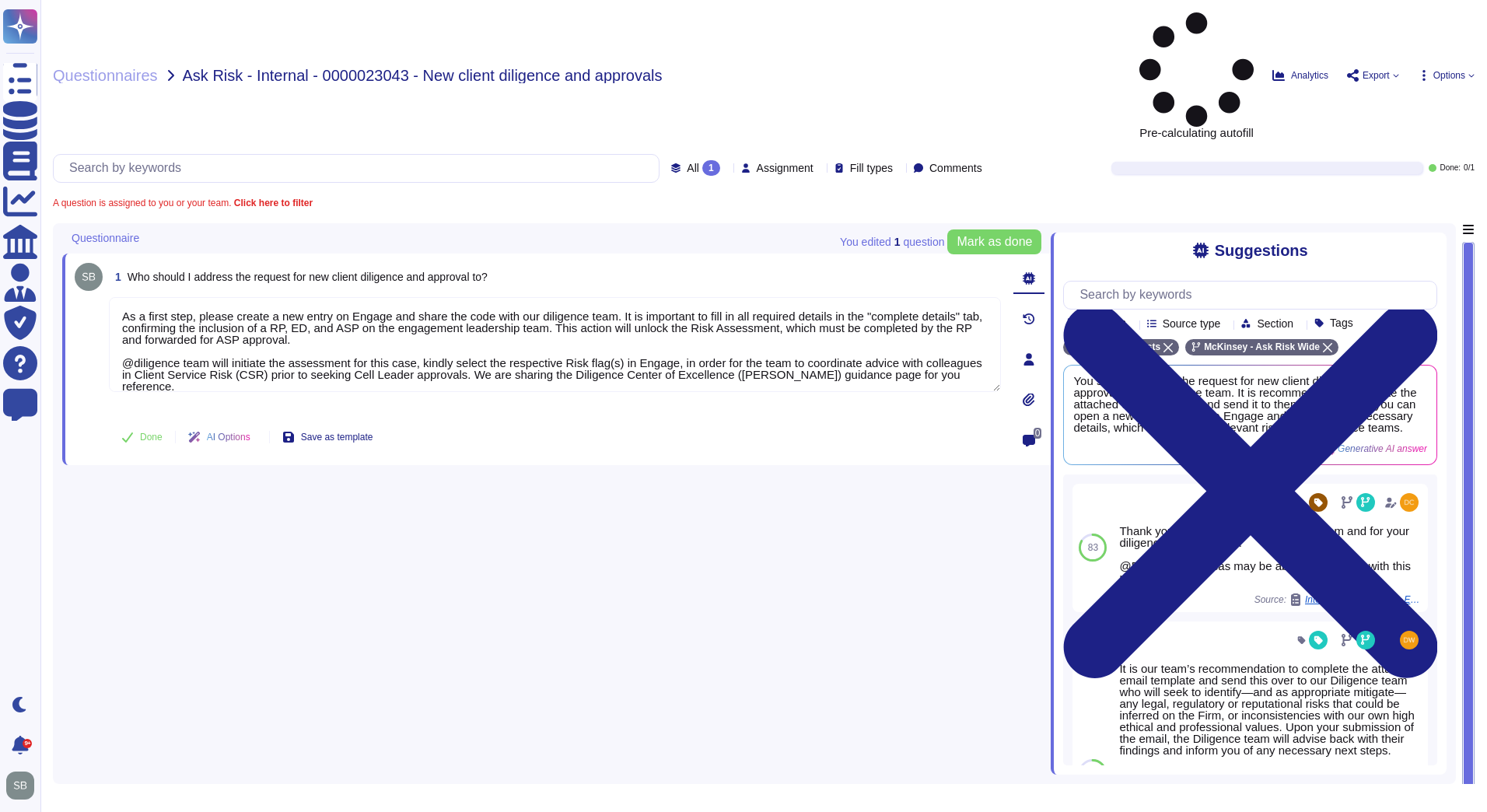
click at [134, 422] on button "Done" at bounding box center [141, 437] width 66 height 31
type textarea "As a first step, please create a new entry on Engage and share the code with ou…"
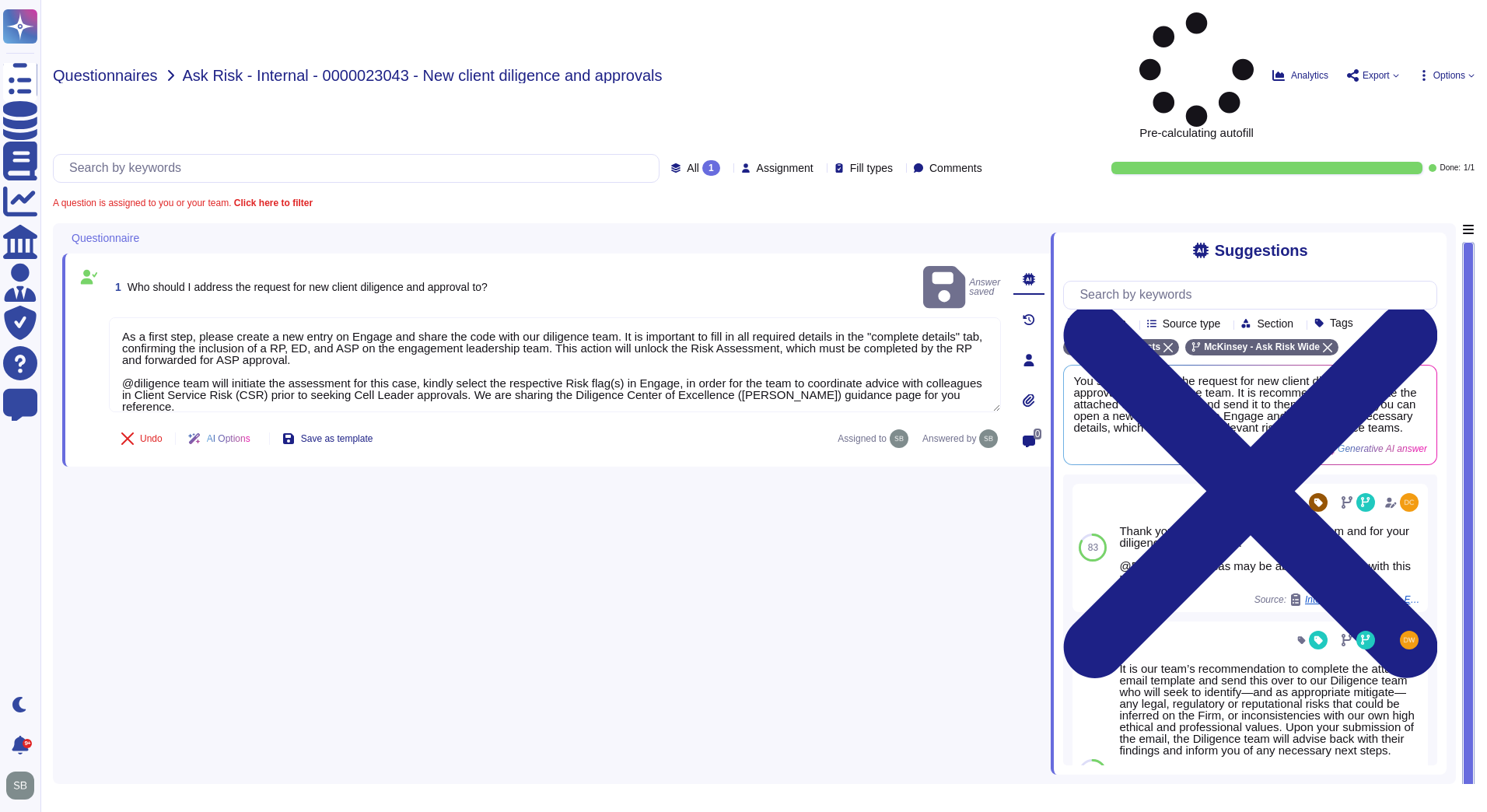
click at [130, 68] on span "Questionnaires" at bounding box center [105, 75] width 105 height 16
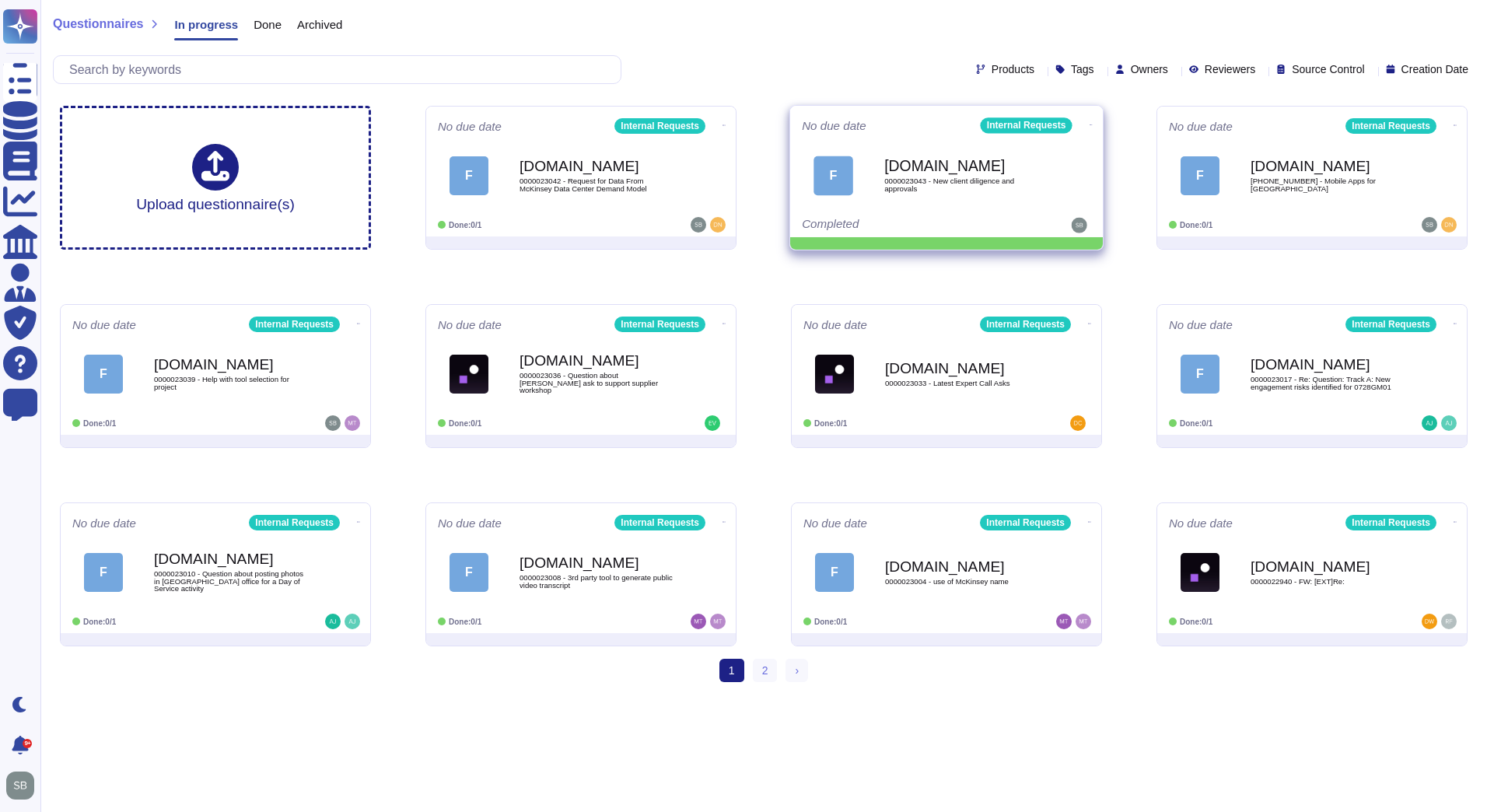
click at [1090, 123] on icon at bounding box center [1091, 125] width 3 height 3
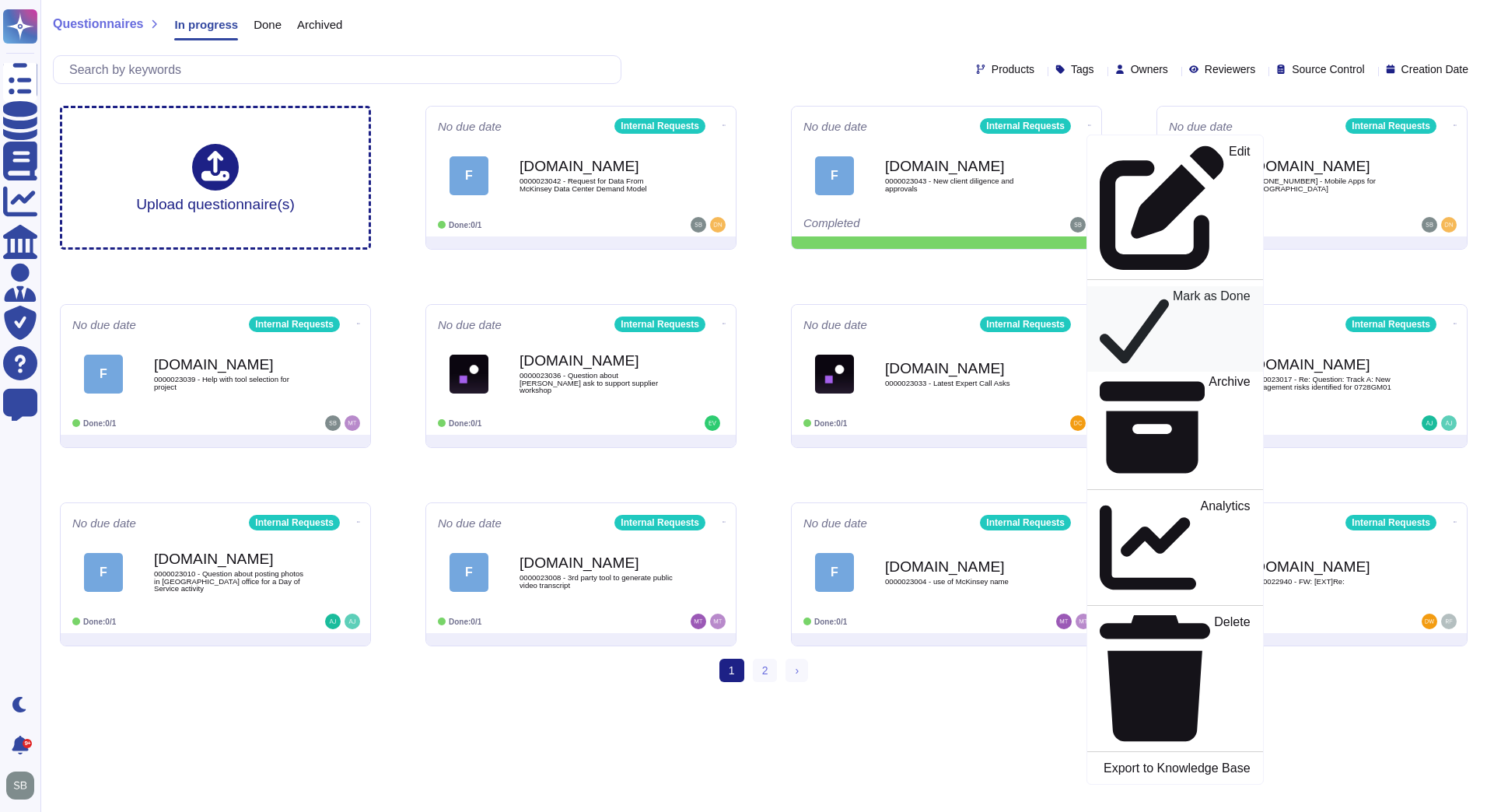
click at [1173, 290] on p "Mark as Done" at bounding box center [1212, 329] width 78 height 79
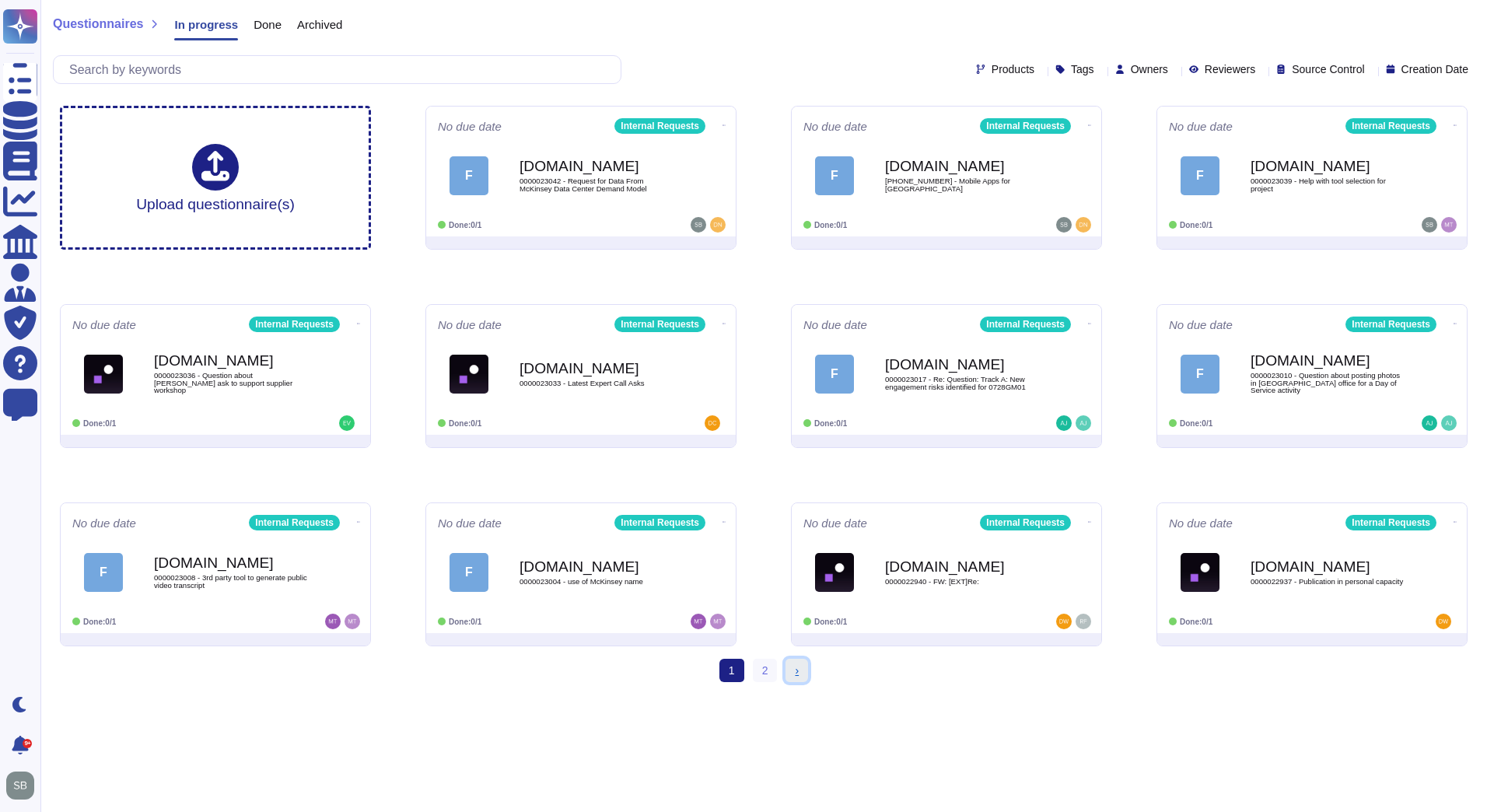
click at [795, 669] on span "›" at bounding box center [796, 671] width 3 height 12
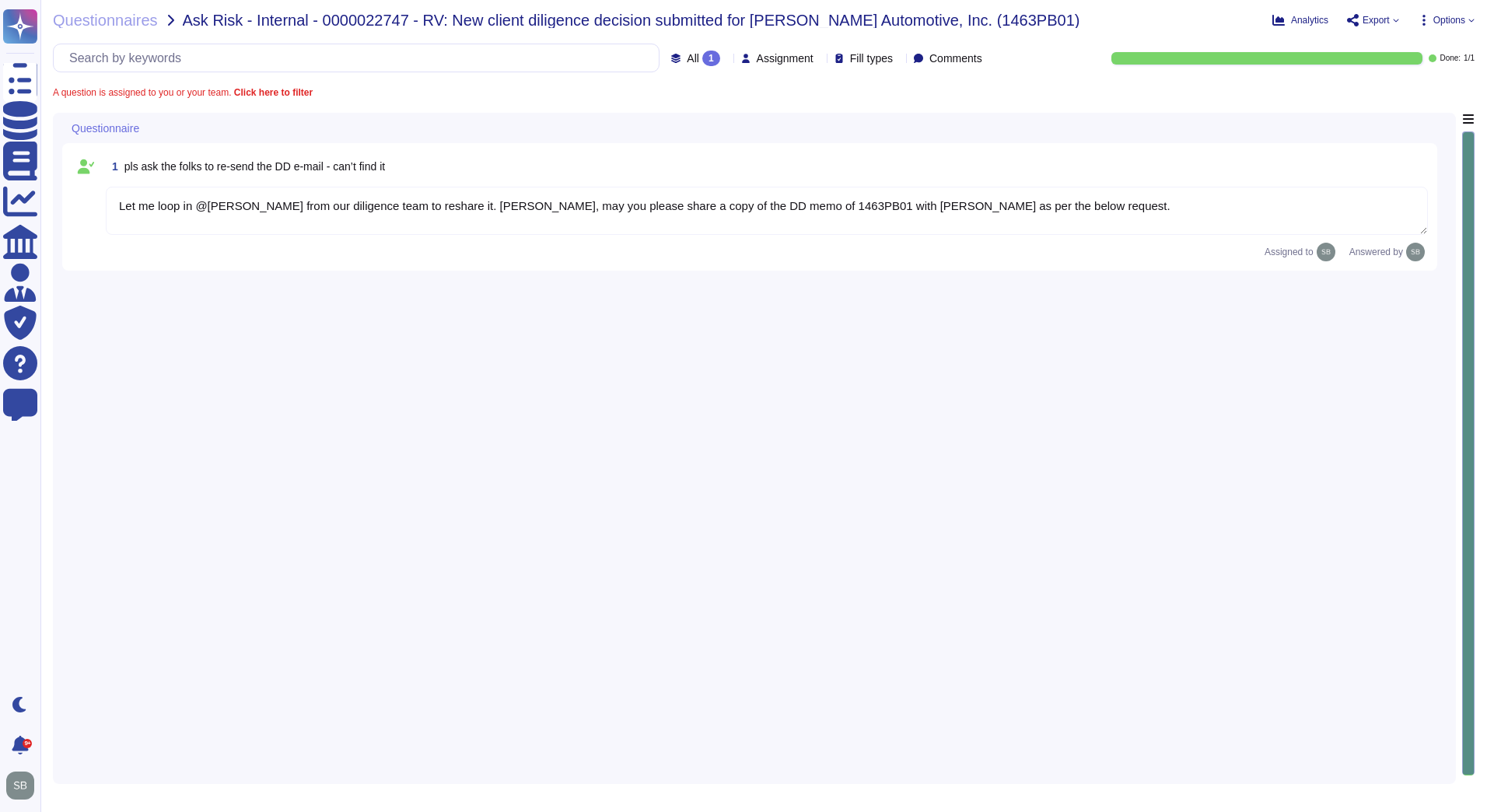
type textarea "Let me loop in @Jennifer Shin from our diligence team to reshare it. Jennifer, …"
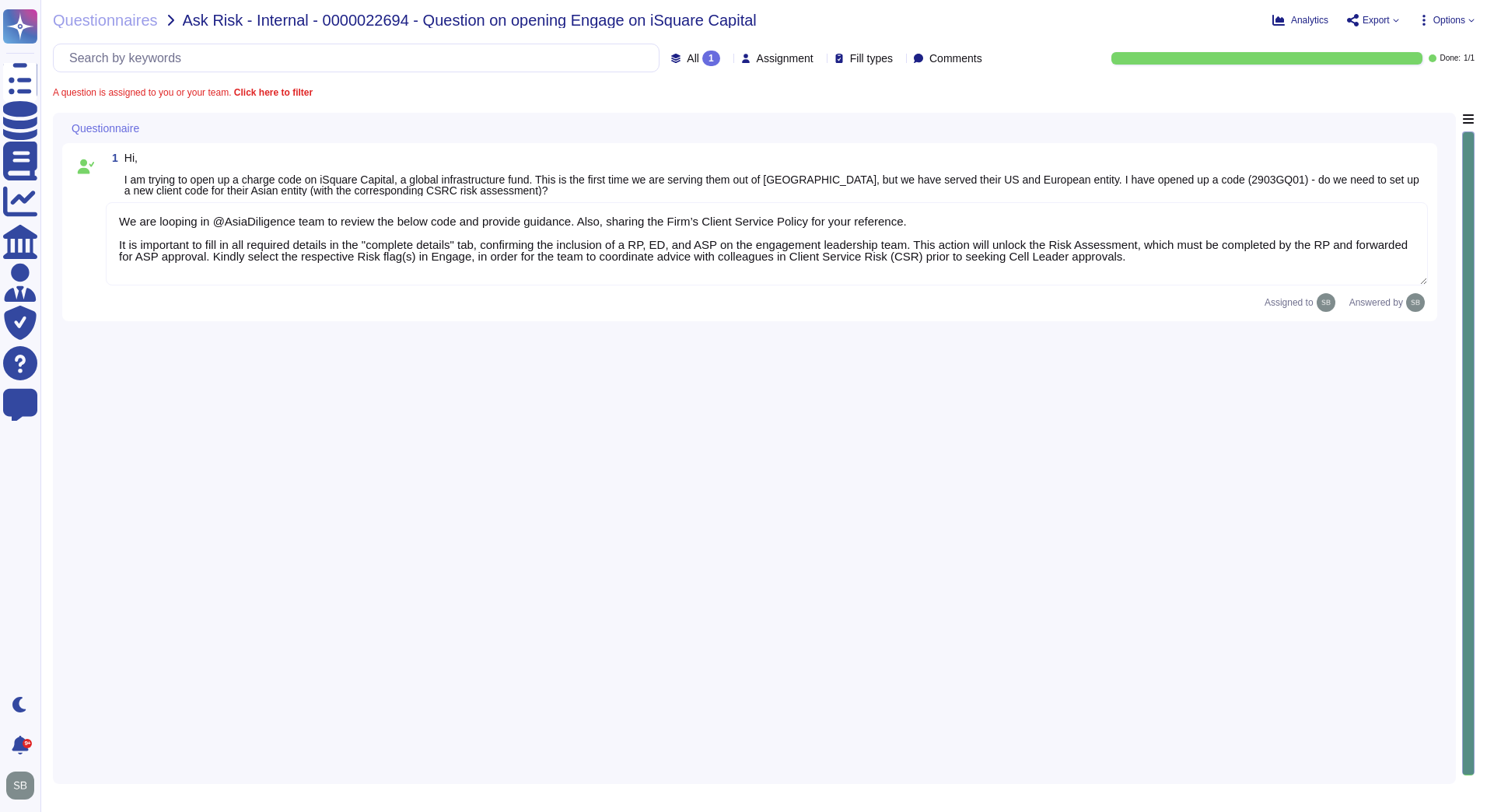
type textarea "We are looping in @AsiaDiligence team to review the below code and provide guid…"
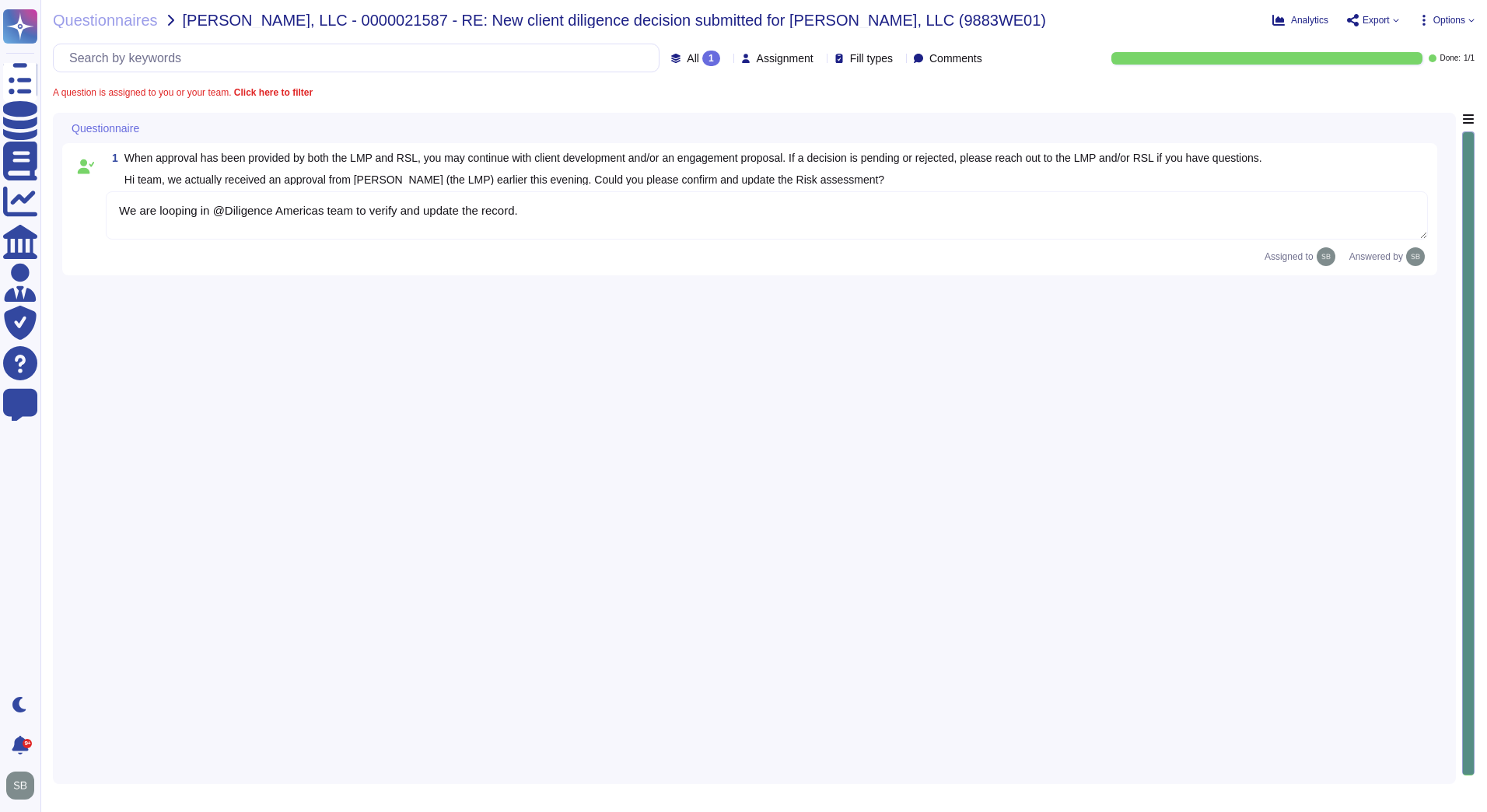
type textarea "We are looping in @Diligence Americas team to verify and update the record."
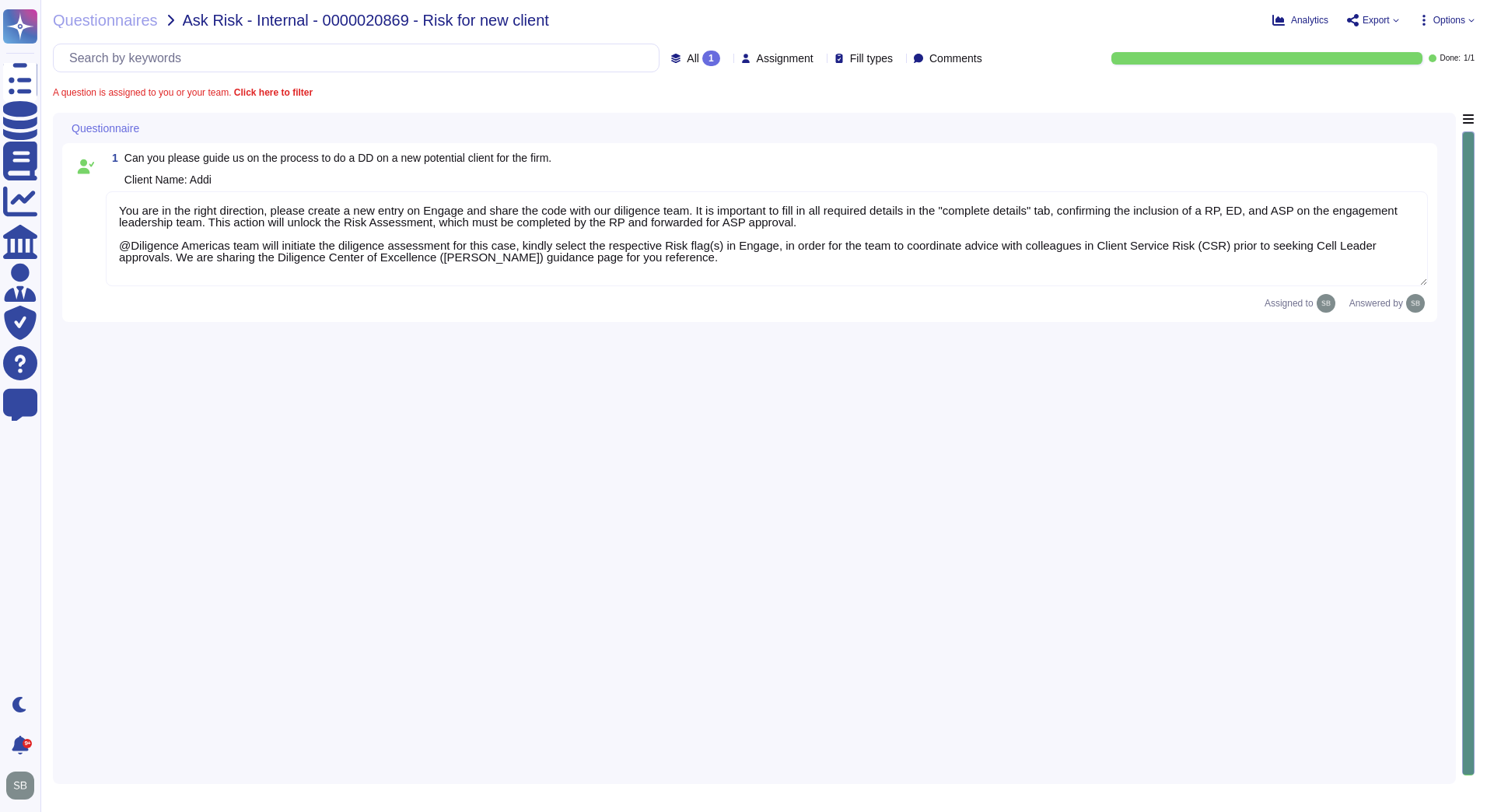
type textarea "You are in the right direction, please create a new entry on Engage and share t…"
drag, startPoint x: 639, startPoint y: 260, endPoint x: 98, endPoint y: 201, distance: 544.2
click at [98, 201] on div "1 Can you please guide us on the process to do a DD on a new potential client f…" at bounding box center [749, 232] width 1356 height 160
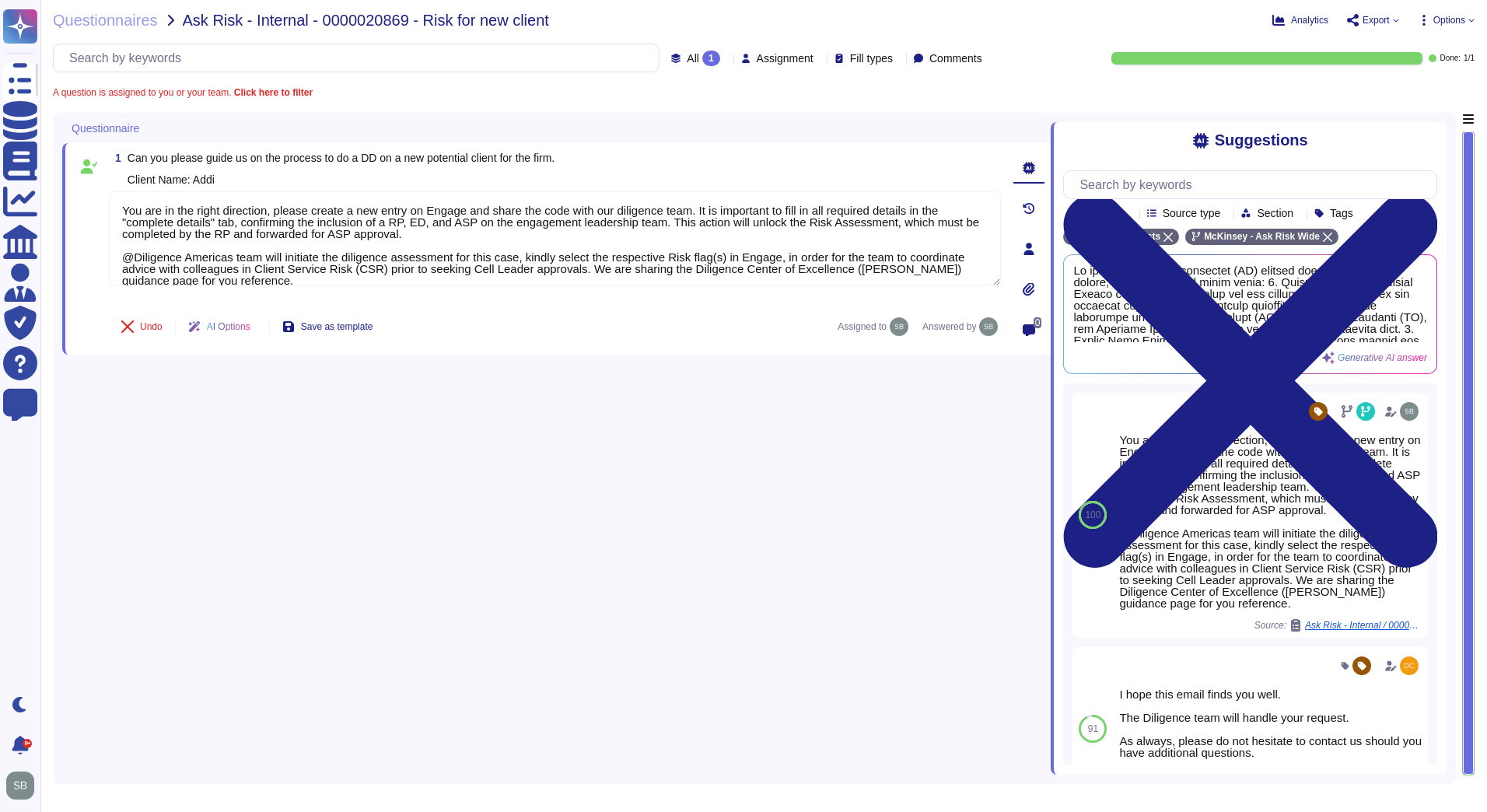
click at [352, 469] on div "1 Can you please guide us on the process to do a DD on a new potential client f…" at bounding box center [556, 443] width 988 height 662
click at [346, 324] on span "Save as template" at bounding box center [337, 326] width 72 height 10
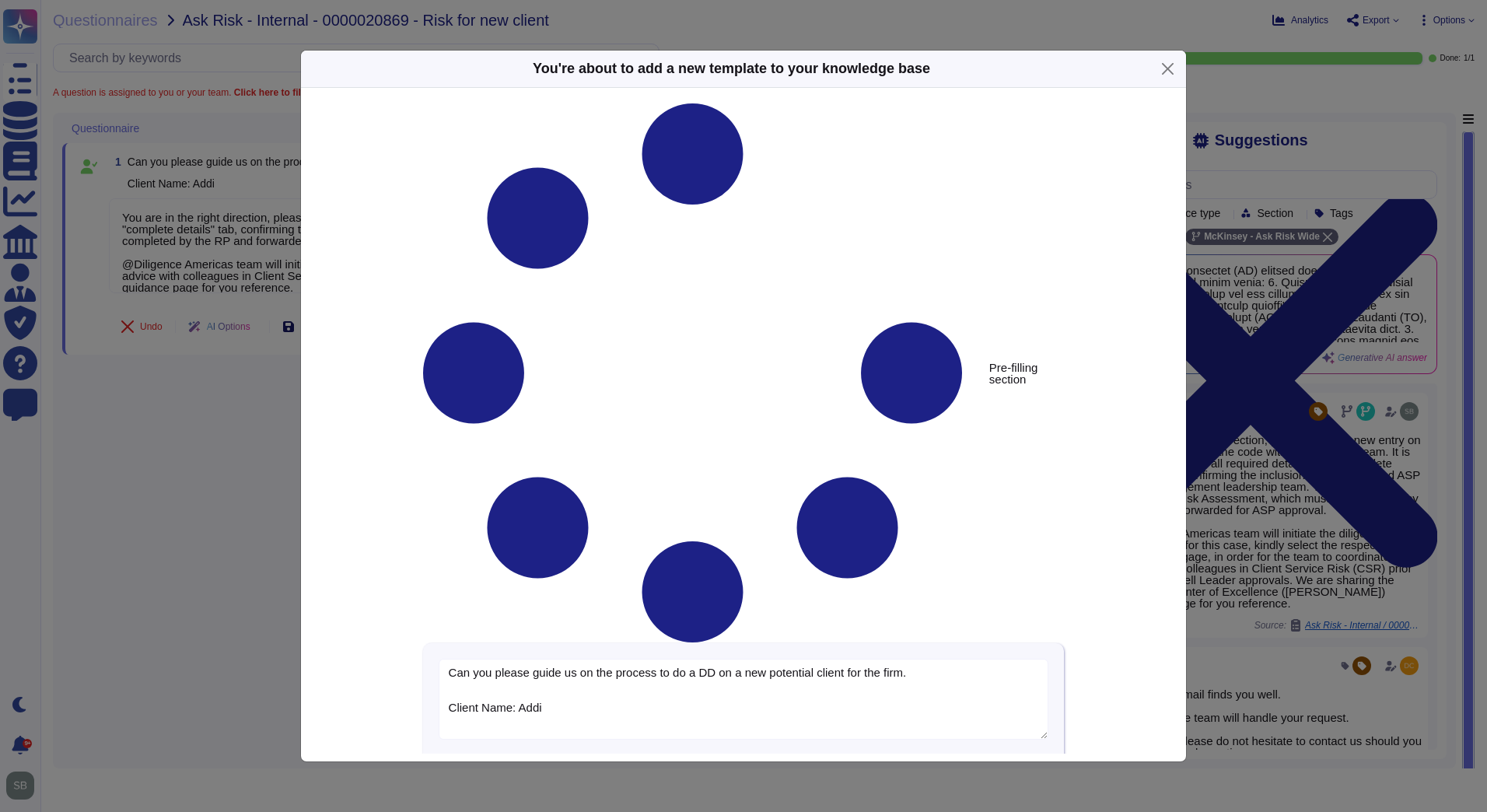
type textarea "Can you please guide us on the process to do a DD on a new potential client for…"
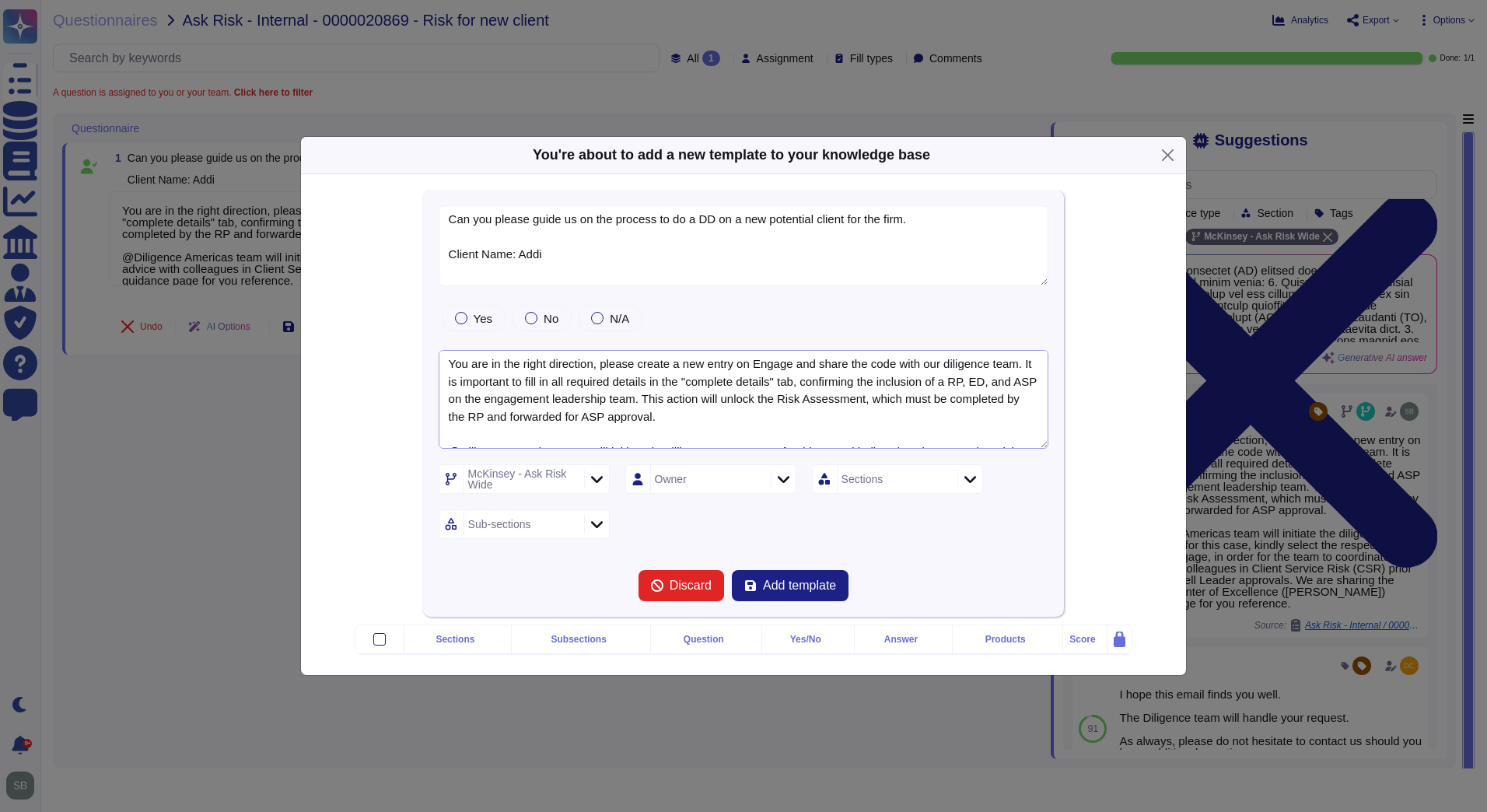
drag, startPoint x: 593, startPoint y: 306, endPoint x: 405, endPoint y: 325, distance: 189.0
click at [406, 325] on div "Can you please guide us on the process to do a DD on a new potential client for…" at bounding box center [743, 403] width 802 height 427
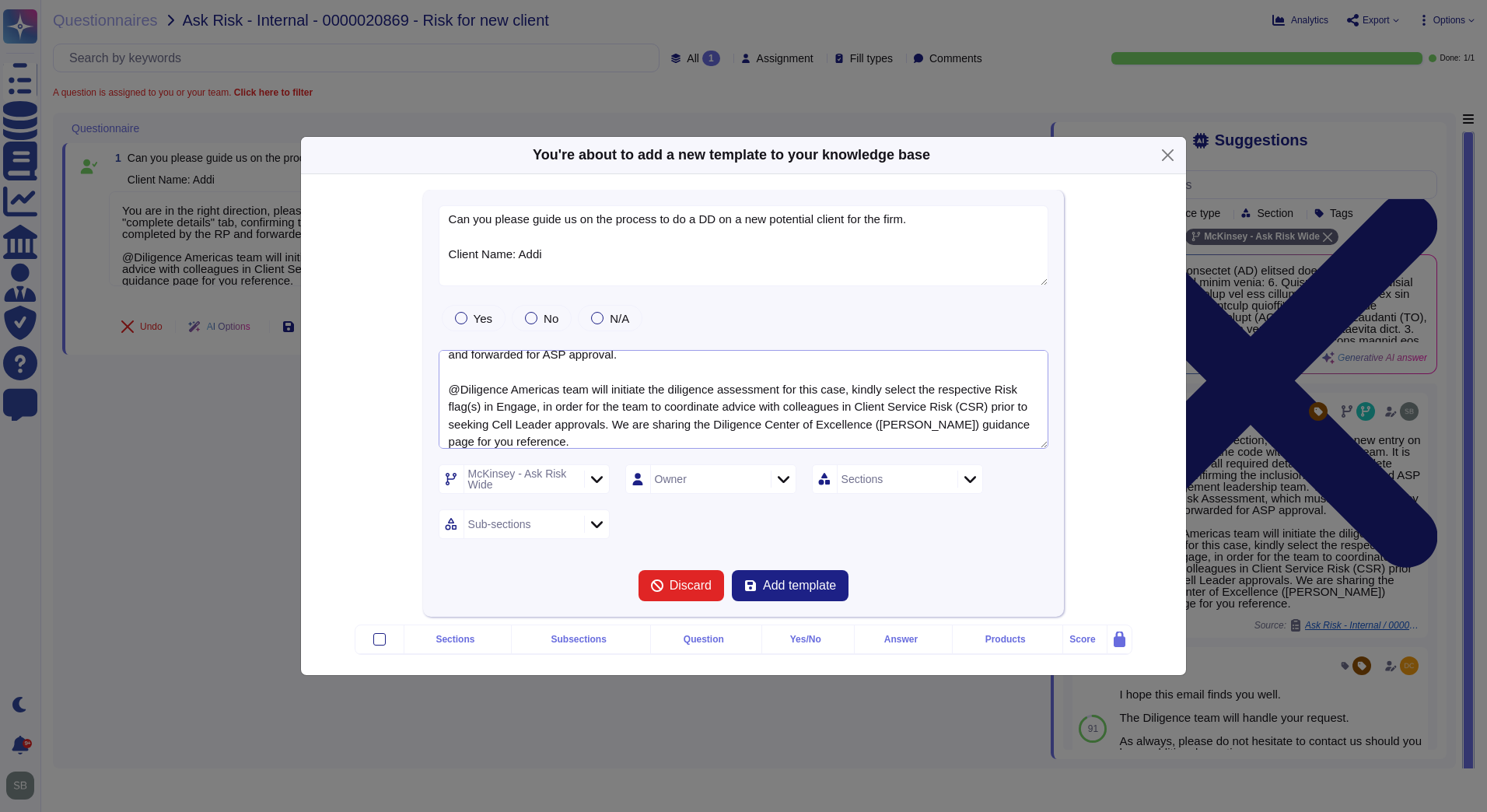
scroll to position [78, 0]
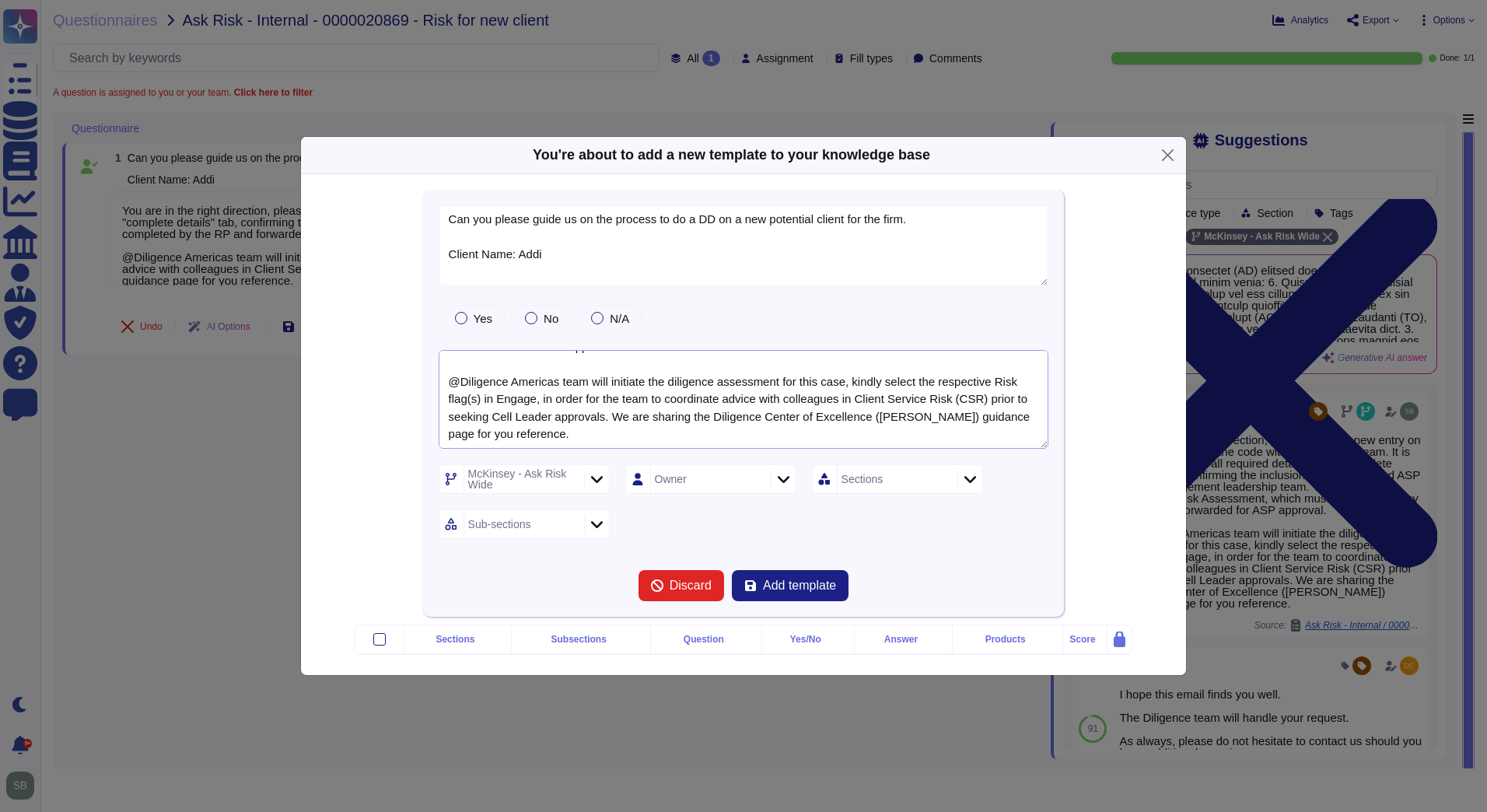
drag, startPoint x: 554, startPoint y: 362, endPoint x: 507, endPoint y: 363, distance: 47.0
click at [507, 363] on textarea "As a first step, please create a new entry on Engage and share the code with ou…" at bounding box center [744, 399] width 611 height 99
type textarea "As a first step, please create a new entry on Engage and share the code with ou…"
click at [595, 471] on icon at bounding box center [596, 479] width 11 height 16
click at [518, 586] on span "Internal Requests" at bounding box center [528, 591] width 92 height 14
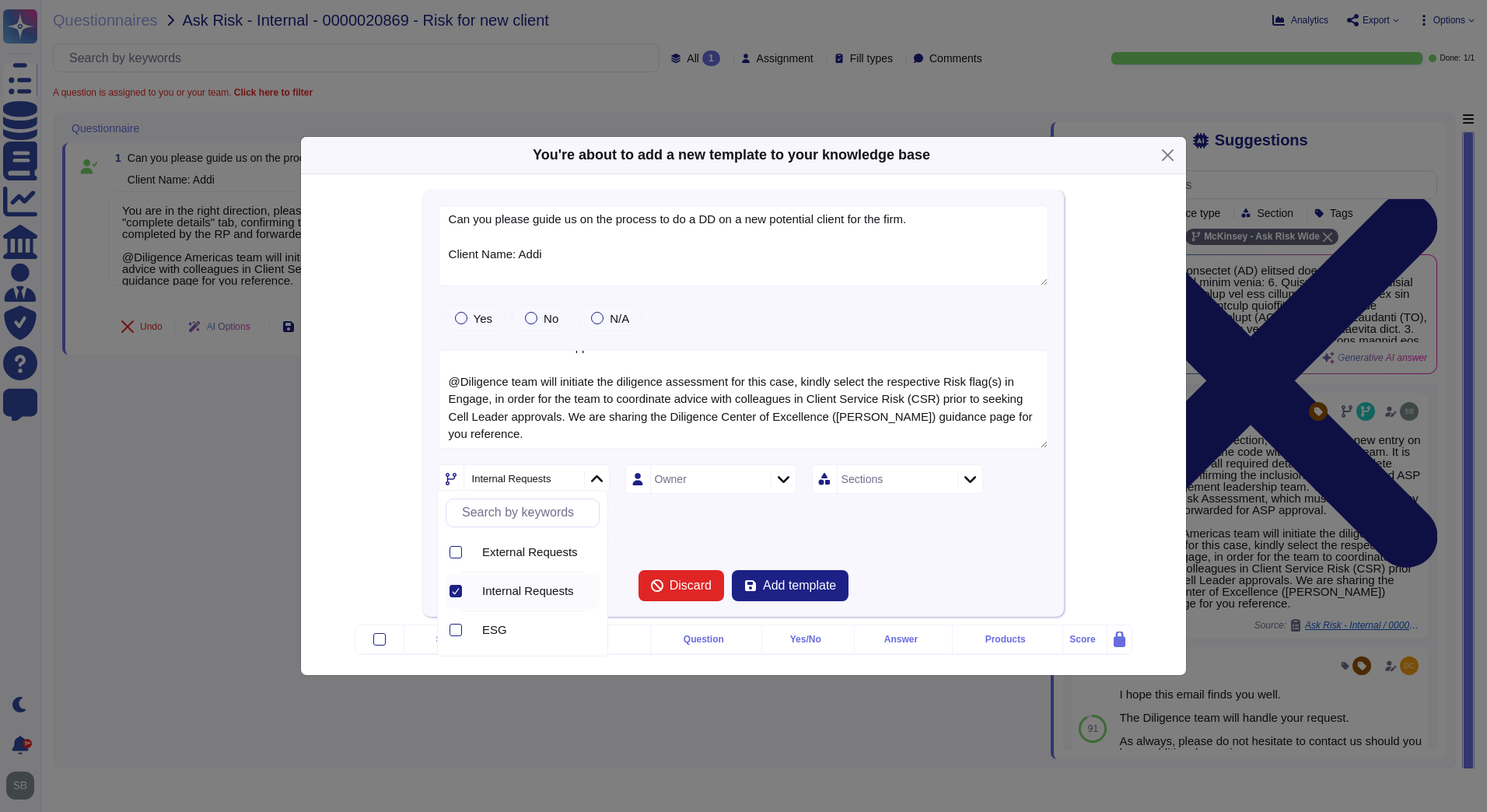
click at [694, 479] on div "Owner" at bounding box center [709, 479] width 116 height 28
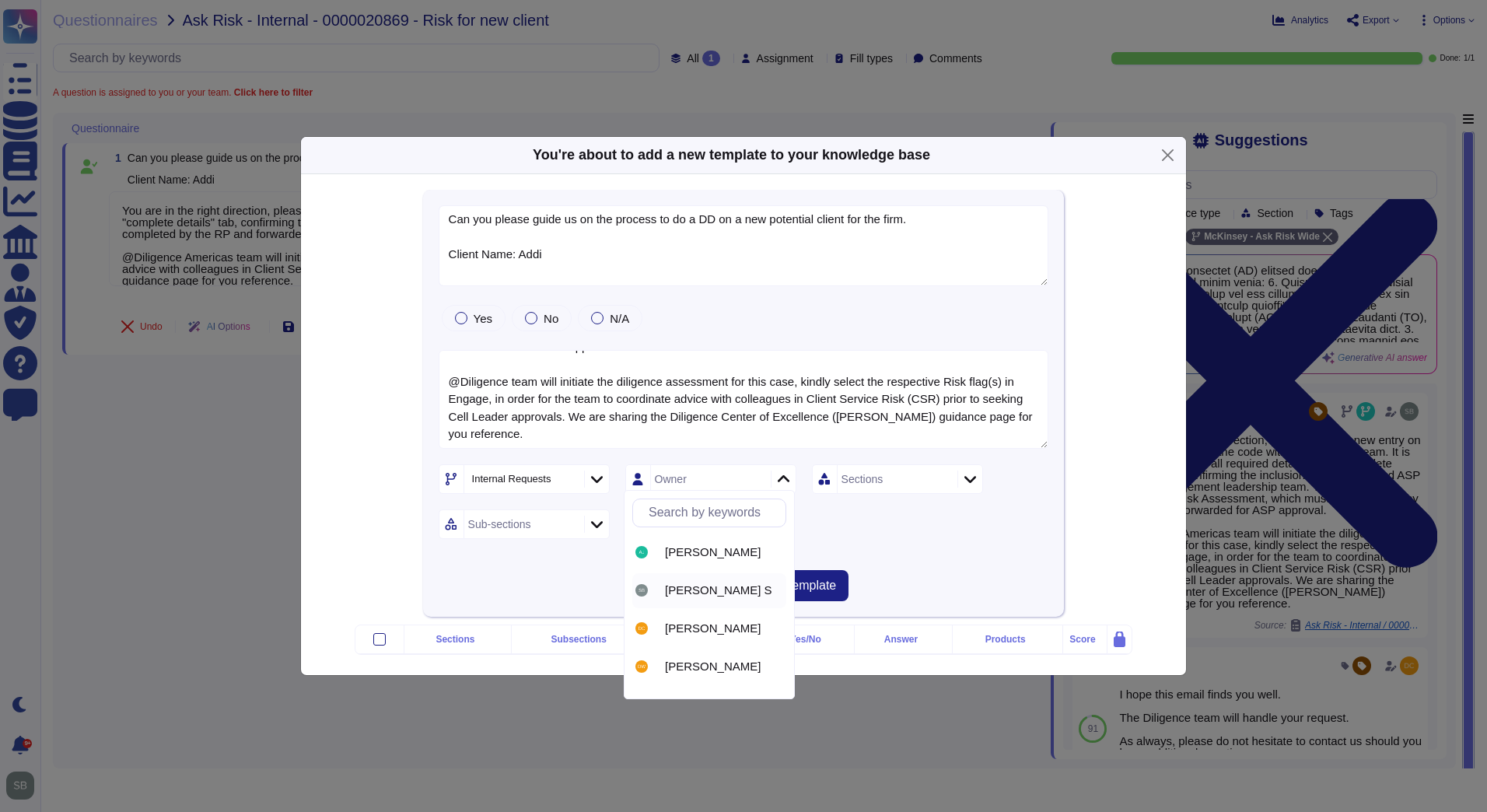
click at [673, 589] on span "Bhargav S" at bounding box center [718, 590] width 108 height 14
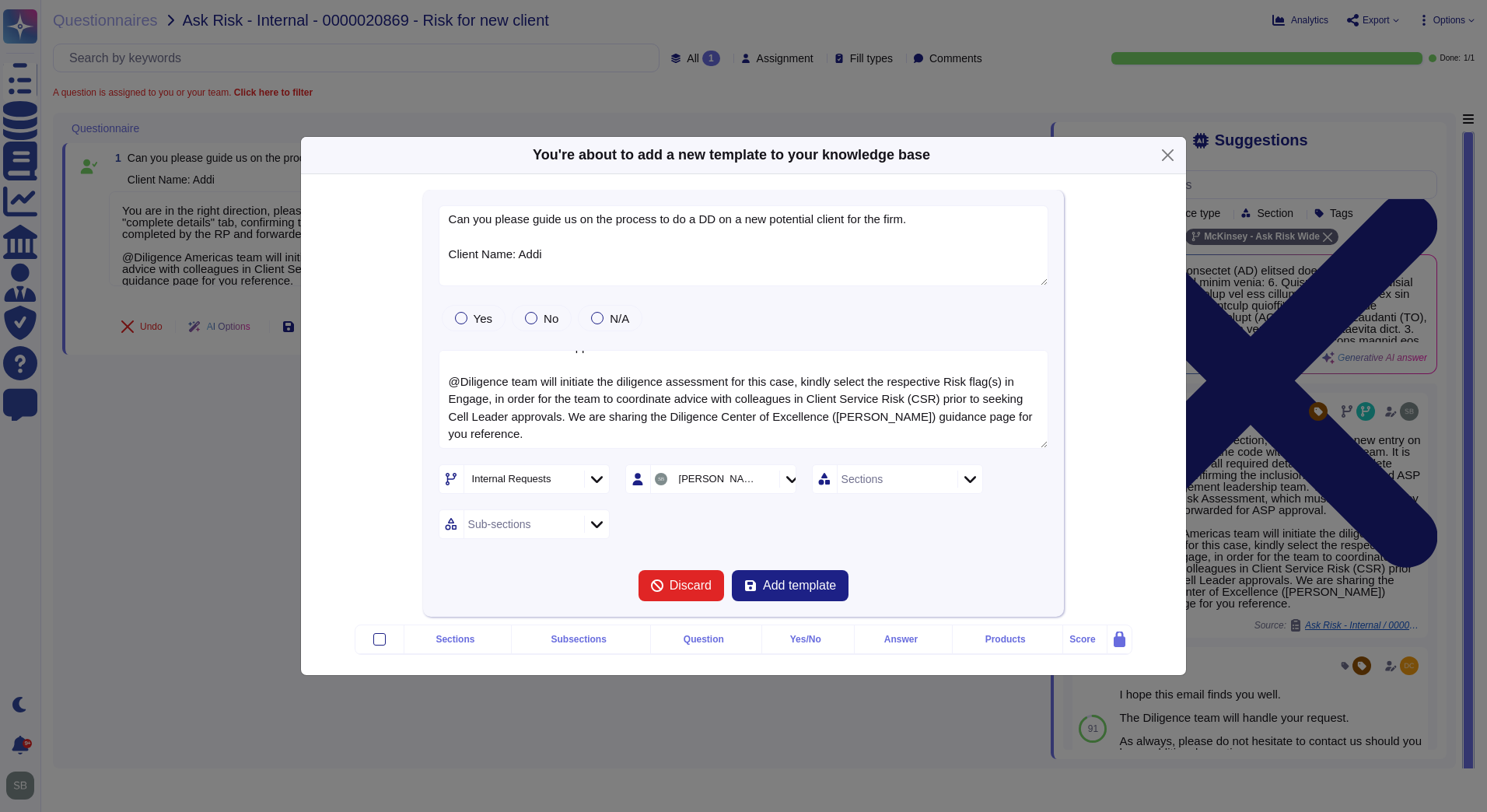
click at [872, 474] on div "Sections" at bounding box center [862, 479] width 42 height 11
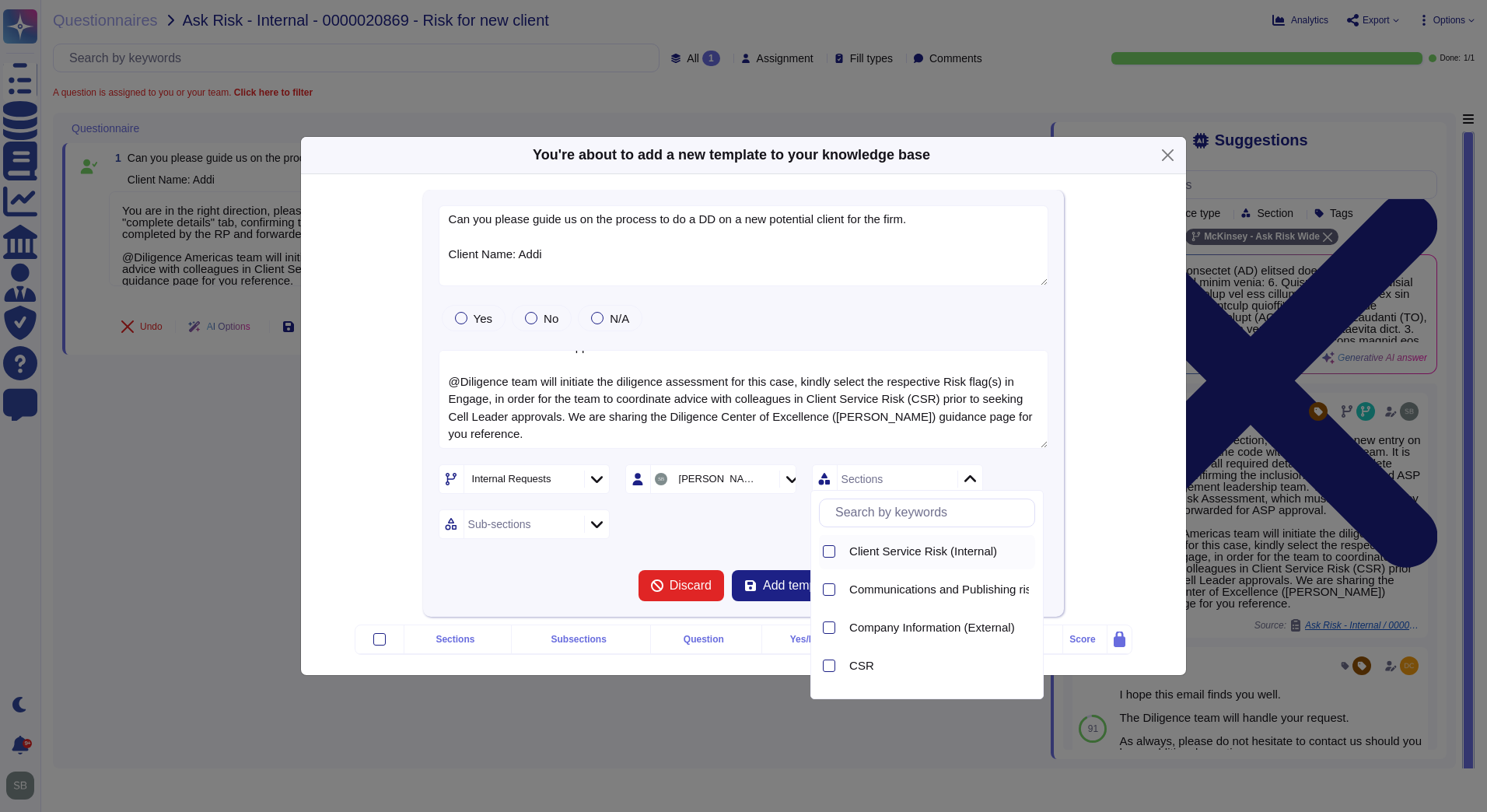
scroll to position [0, 0]
click at [896, 591] on span "Client Service Risk (Internal)" at bounding box center [923, 590] width 147 height 14
type input "d"
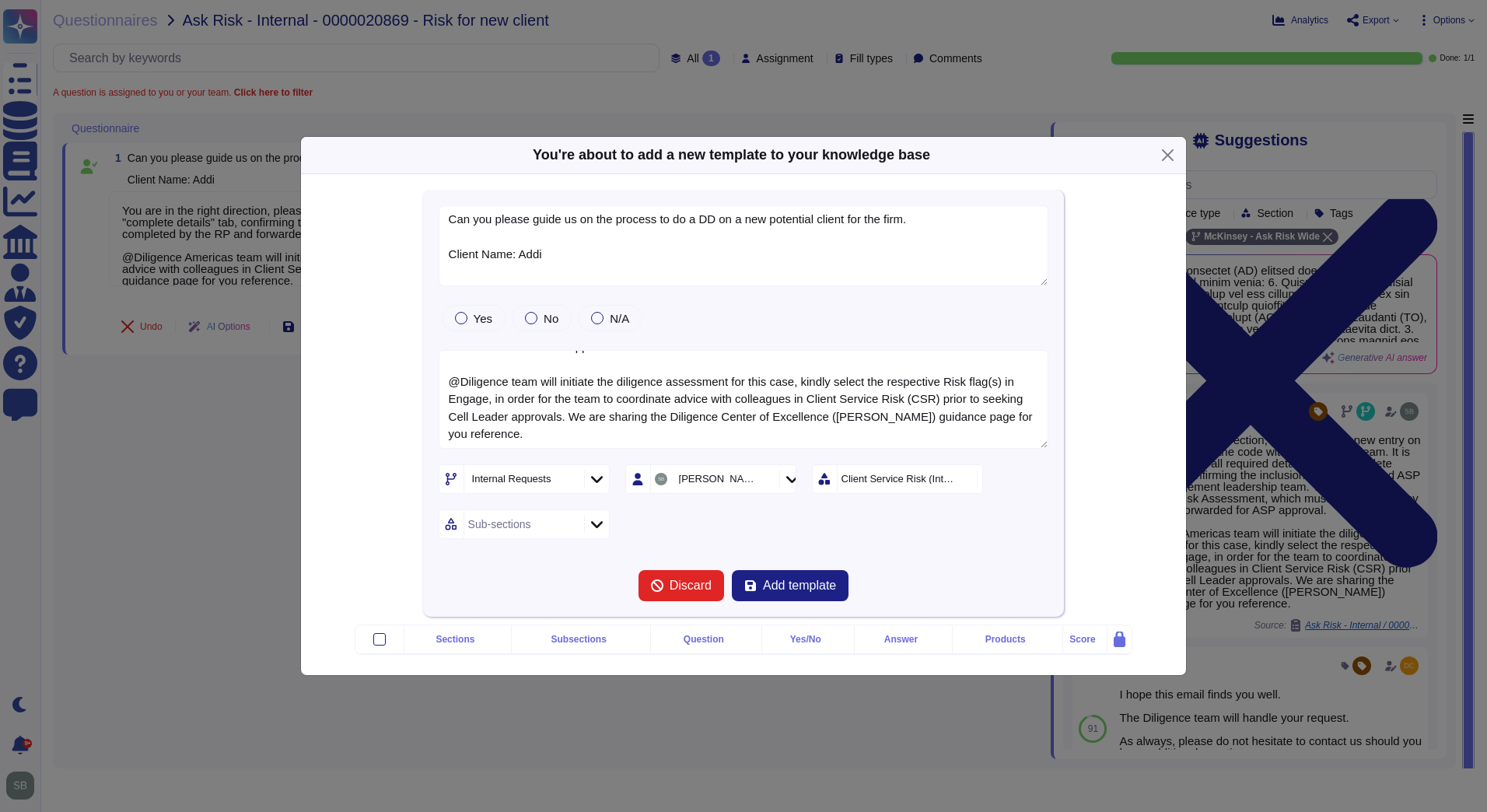
click at [656, 520] on div "Internal Requests Bhargav S Client Service Risk (Internal) Sub-sections" at bounding box center [744, 501] width 611 height 75
click at [592, 516] on icon at bounding box center [596, 524] width 11 height 16
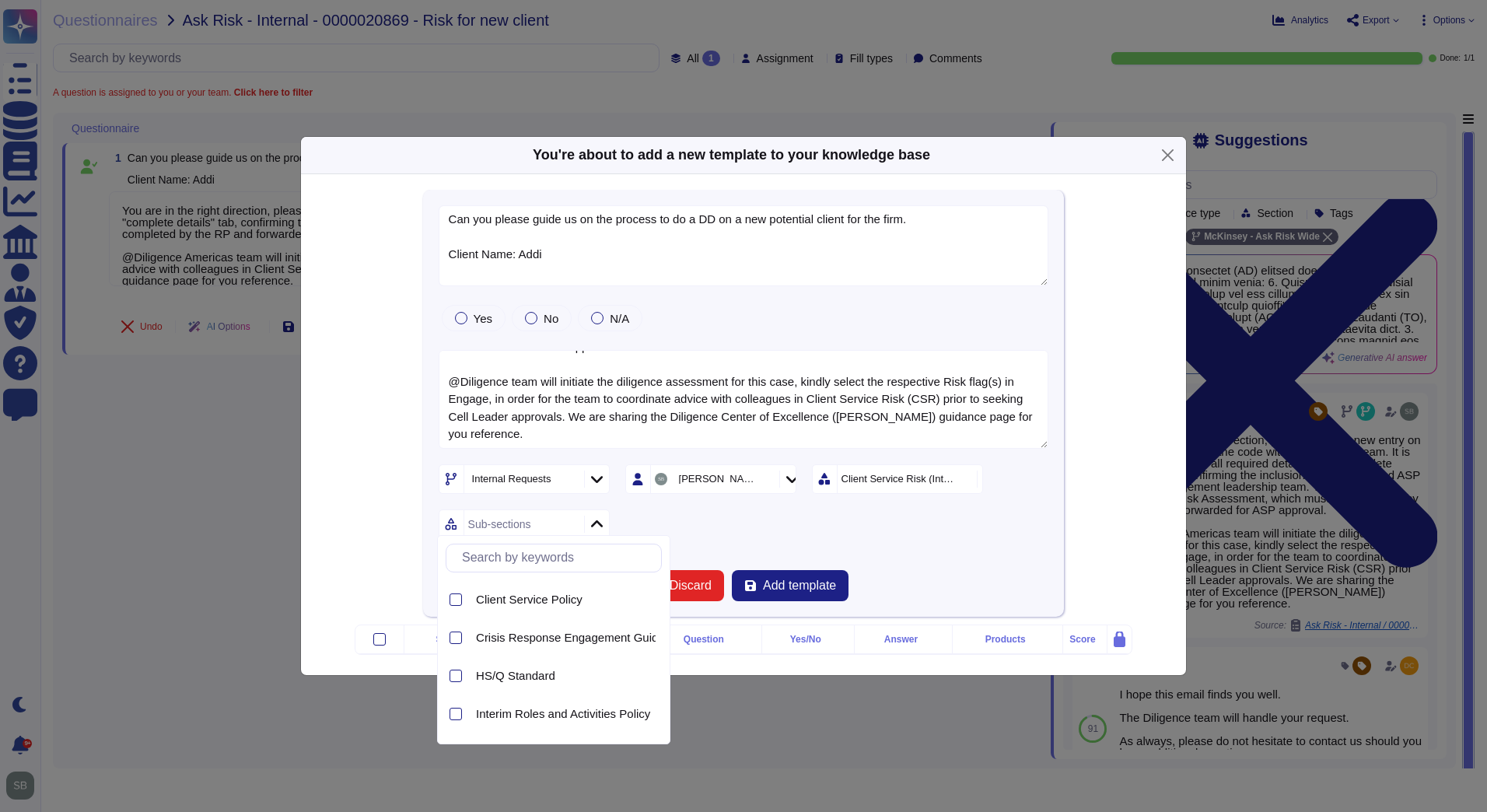
scroll to position [78, 0]
click at [564, 598] on span "Client Service Policy" at bounding box center [529, 596] width 107 height 14
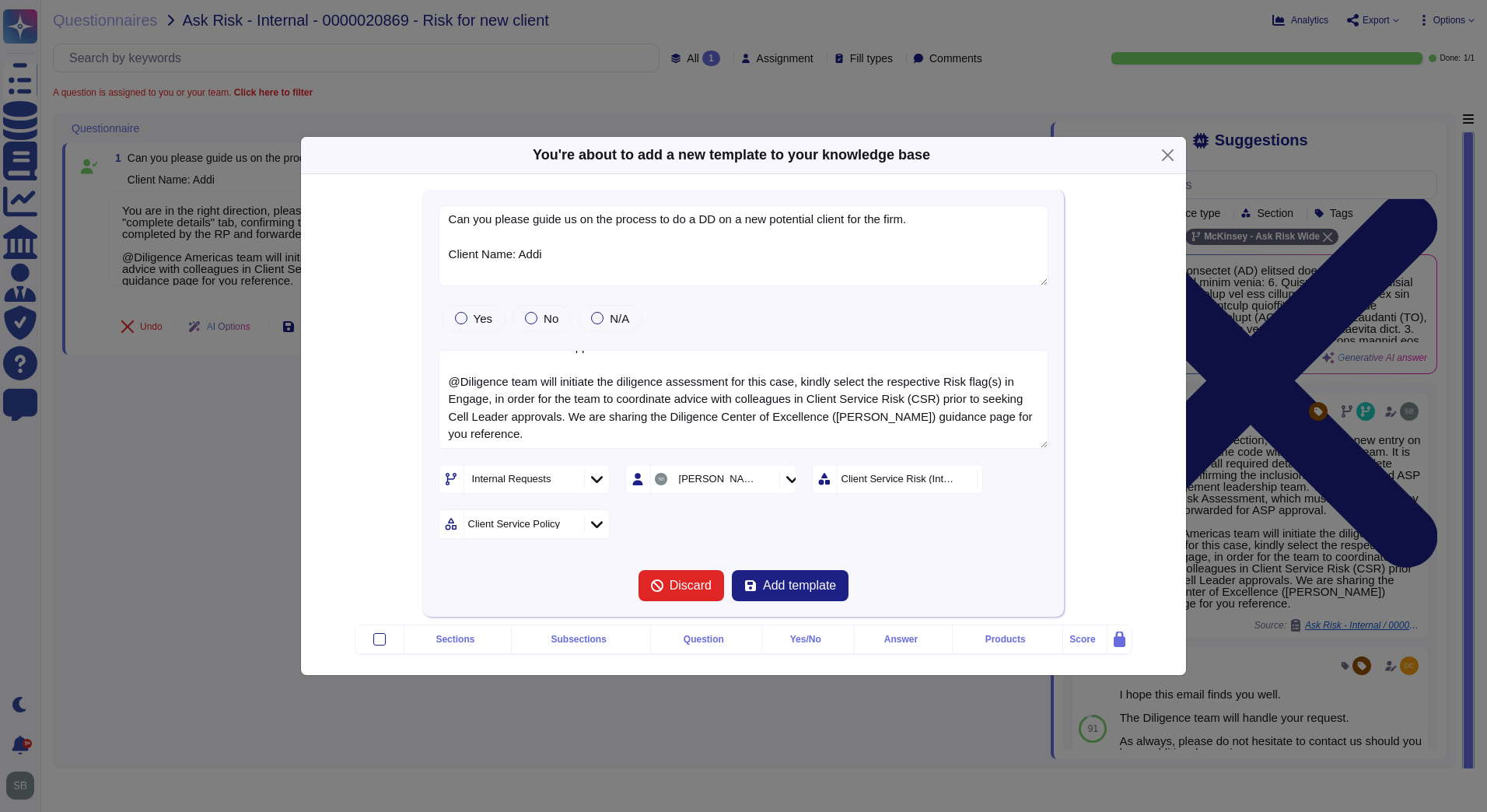
click at [687, 516] on div "Internal Requests Bhargav S Client Service Risk (Internal) Client Service Policy" at bounding box center [744, 501] width 611 height 75
click at [782, 580] on span "Add template" at bounding box center [799, 586] width 73 height 12
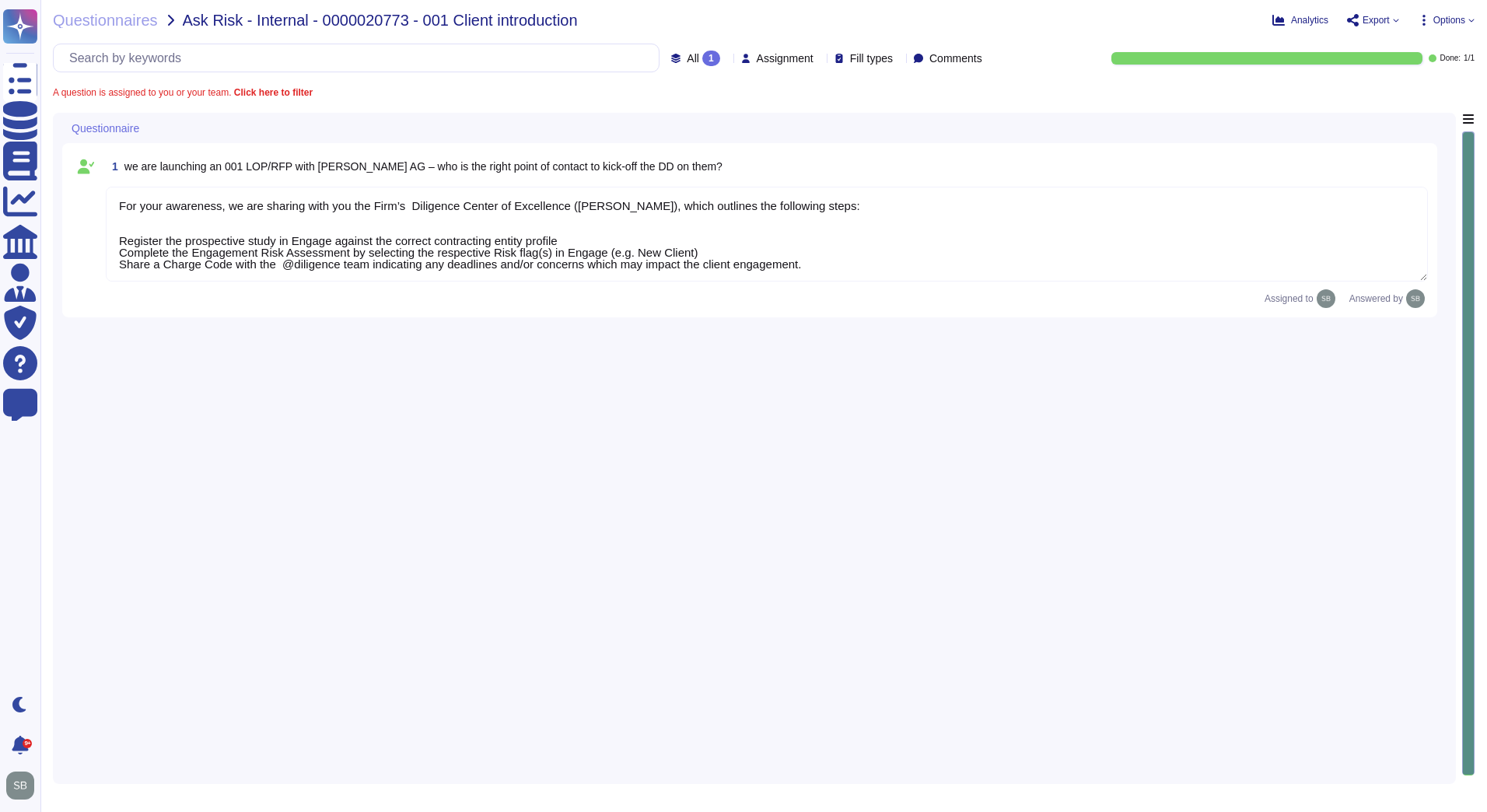
type textarea "For your awareness, we are sharing with you the Firm’s Diligence Center of Exce…"
click at [840, 234] on textarea "For your awareness, we are sharing with you the Firm’s Diligence Center of Exce…" at bounding box center [767, 233] width 1322 height 95
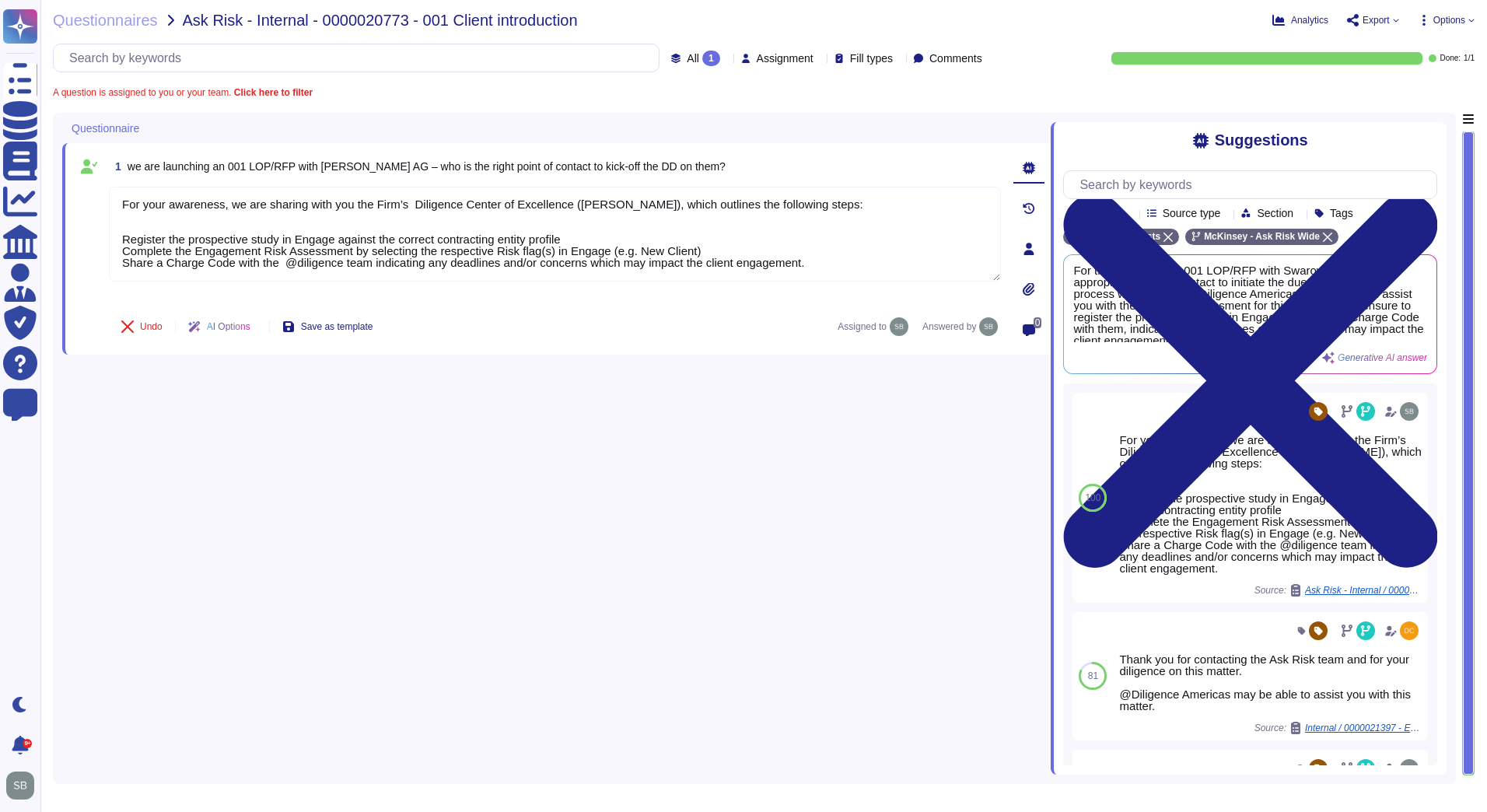
click at [366, 396] on div "1 we are launching an 001 LOP/RFP with Swarovski AG – who is the right point of…" at bounding box center [556, 443] width 988 height 662
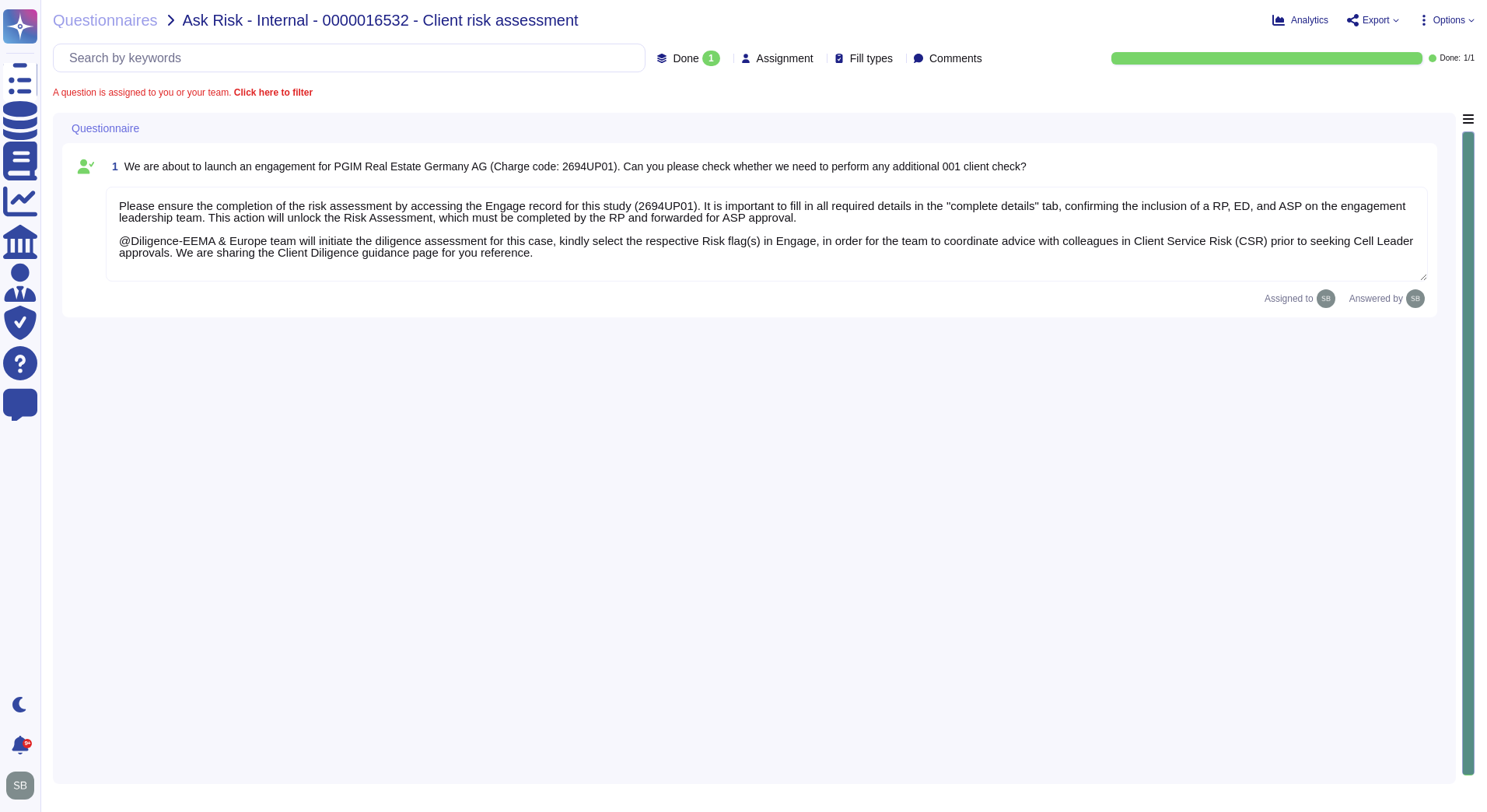
type textarea "Please ensure the completion of the risk assessment by accessing the Engage rec…"
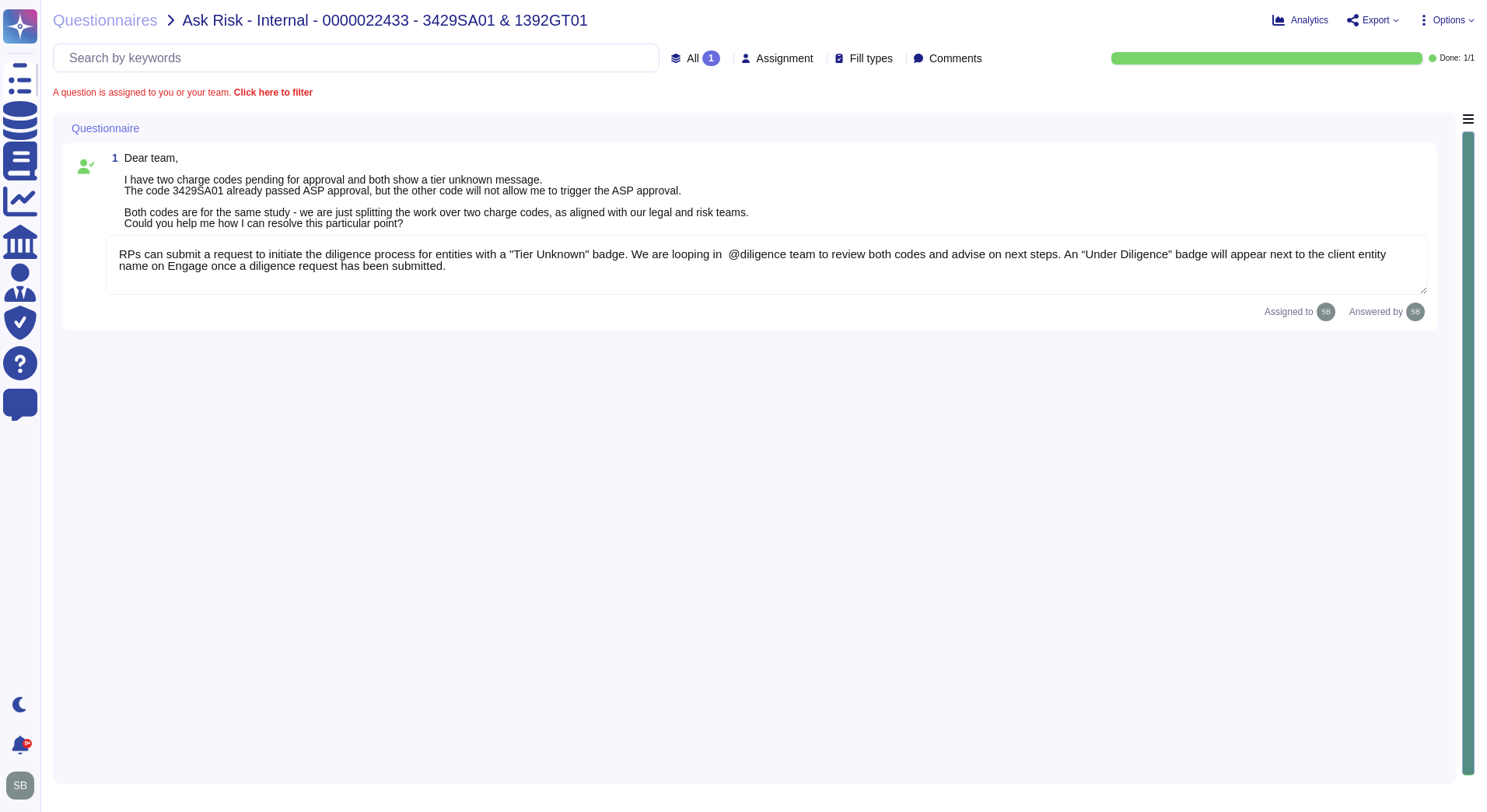
type textarea "RPs can submit a request to initiate the diligence process for entities with a …"
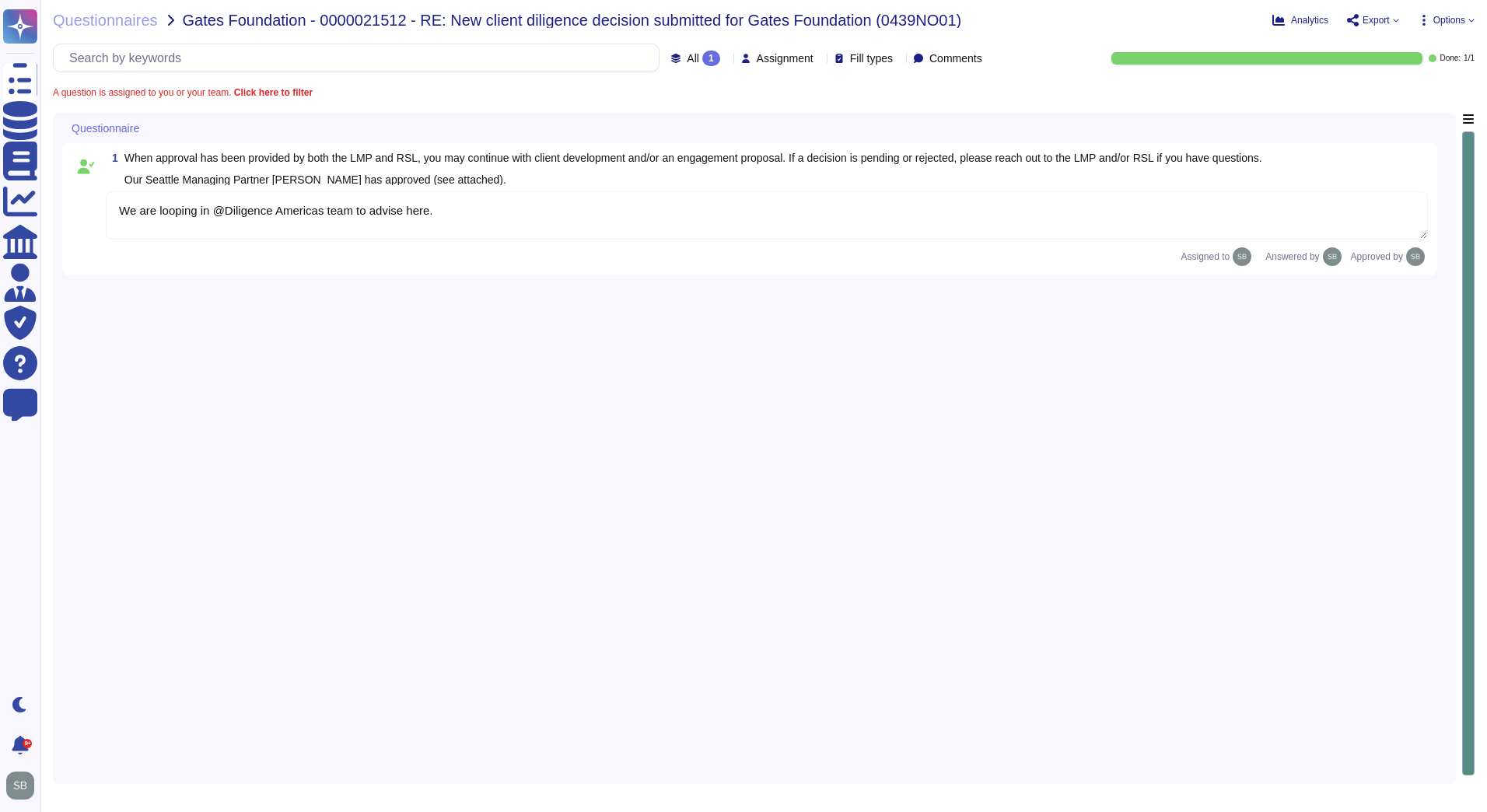
type textarea "We are looping in @Diligence Americas team to advise here."
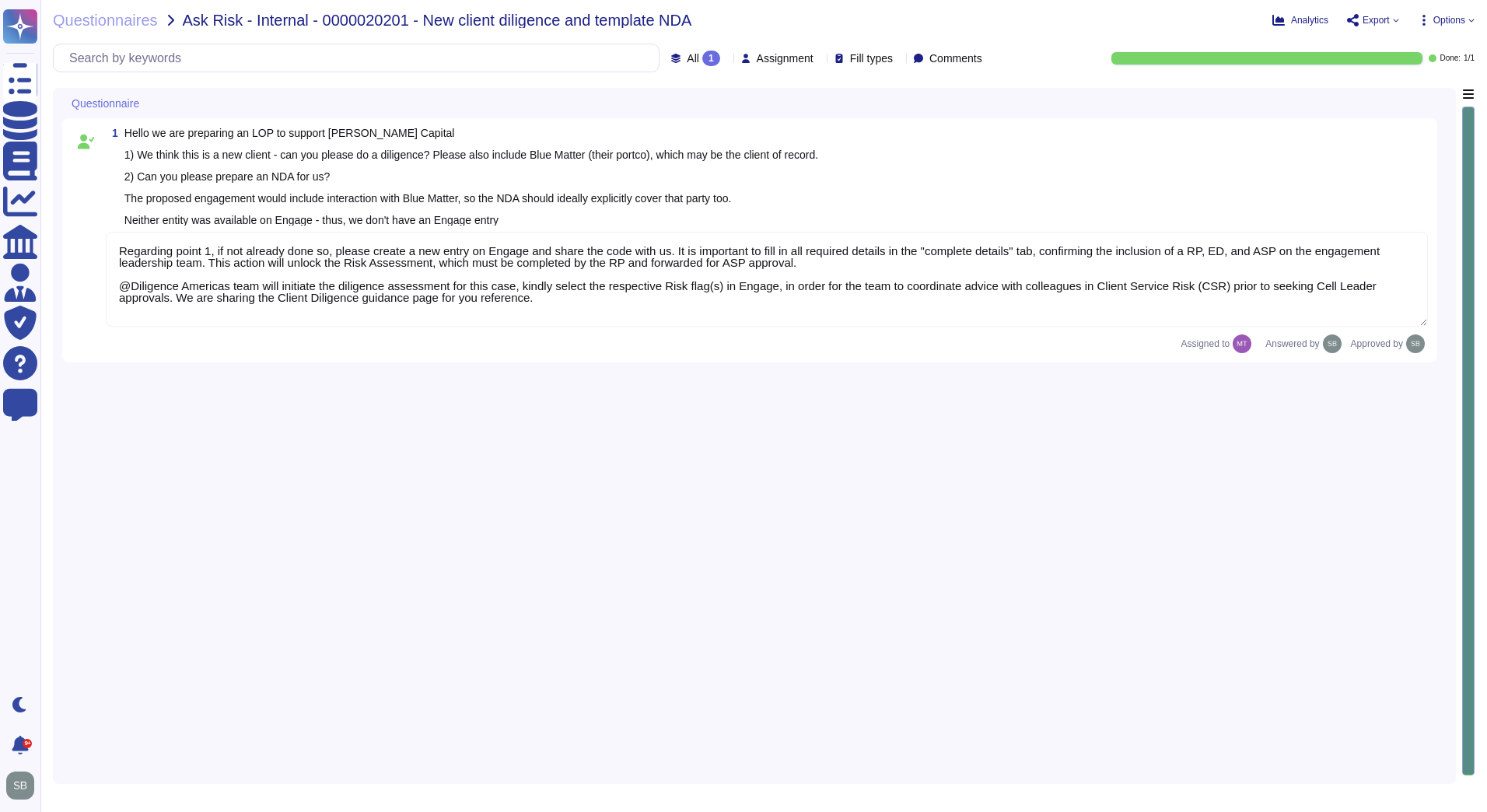
type textarea "Regarding point 1, if not already done so, please create a new entry on Engage …"
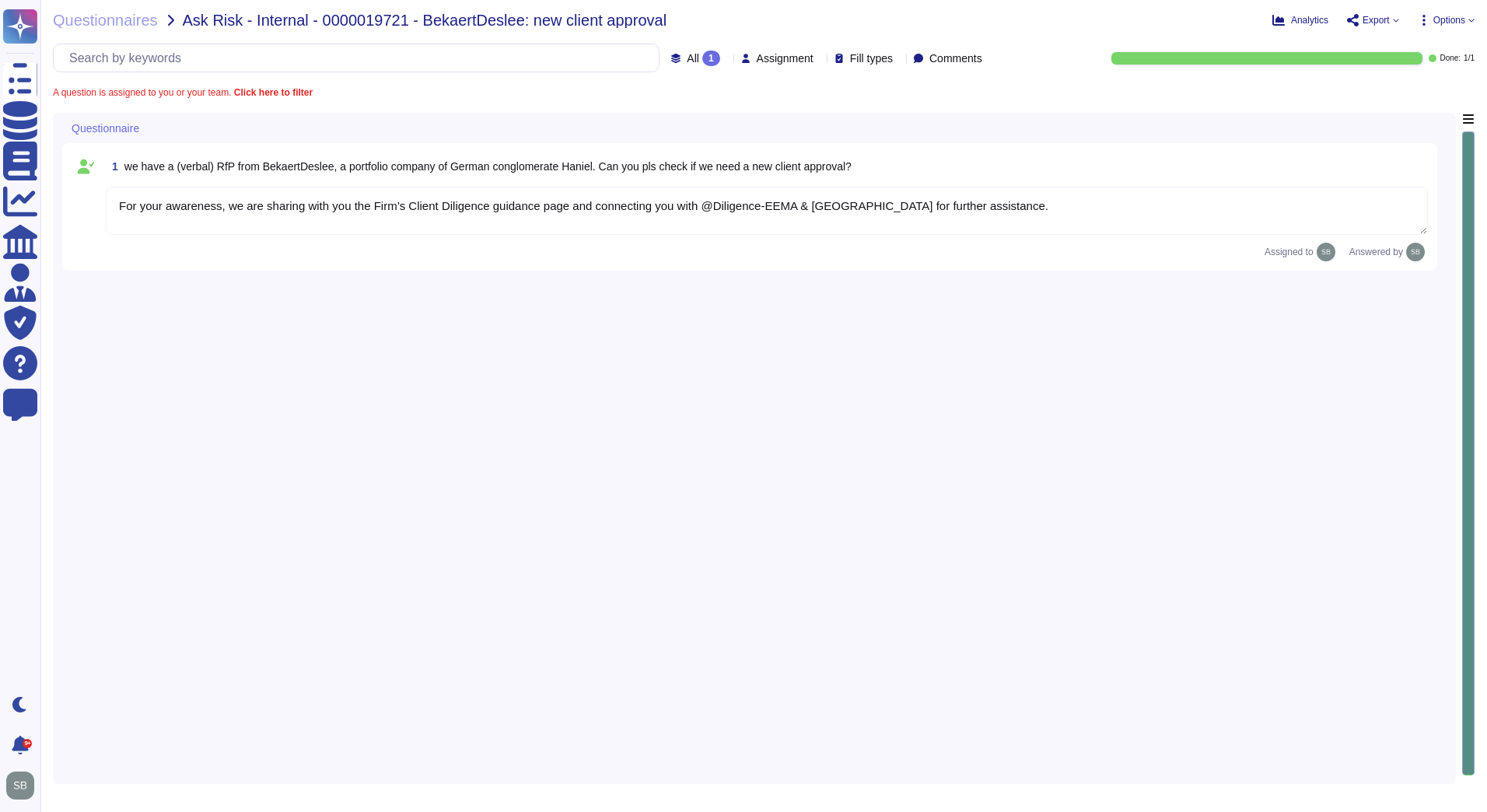
type textarea "For your awareness, we are sharing with you the Firm’s Client Diligence guidanc…"
